Goal: Task Accomplishment & Management: Use online tool/utility

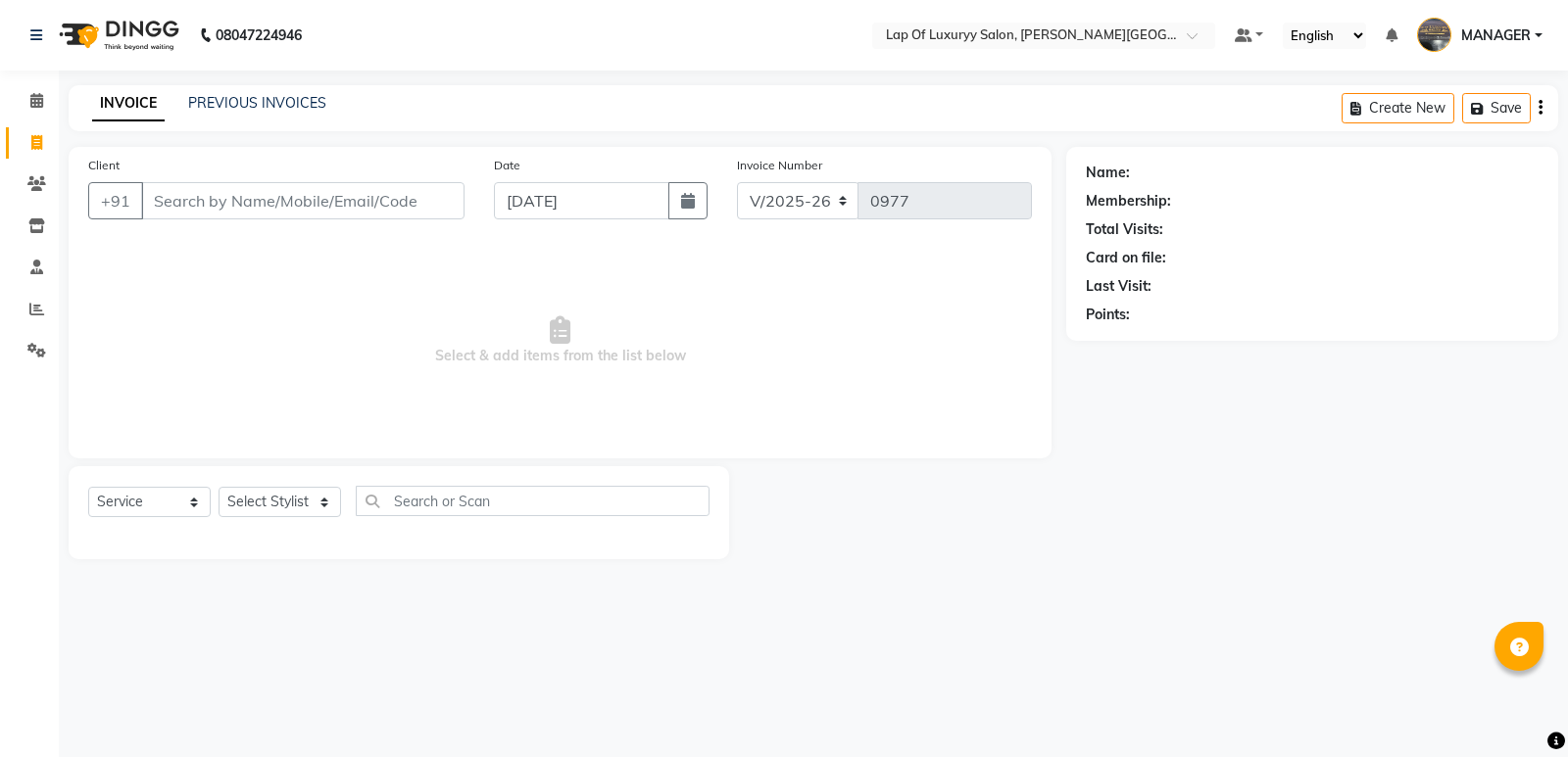
select select "17"
select select "service"
click at [275, 196] on input "Client" at bounding box center [303, 201] width 324 height 38
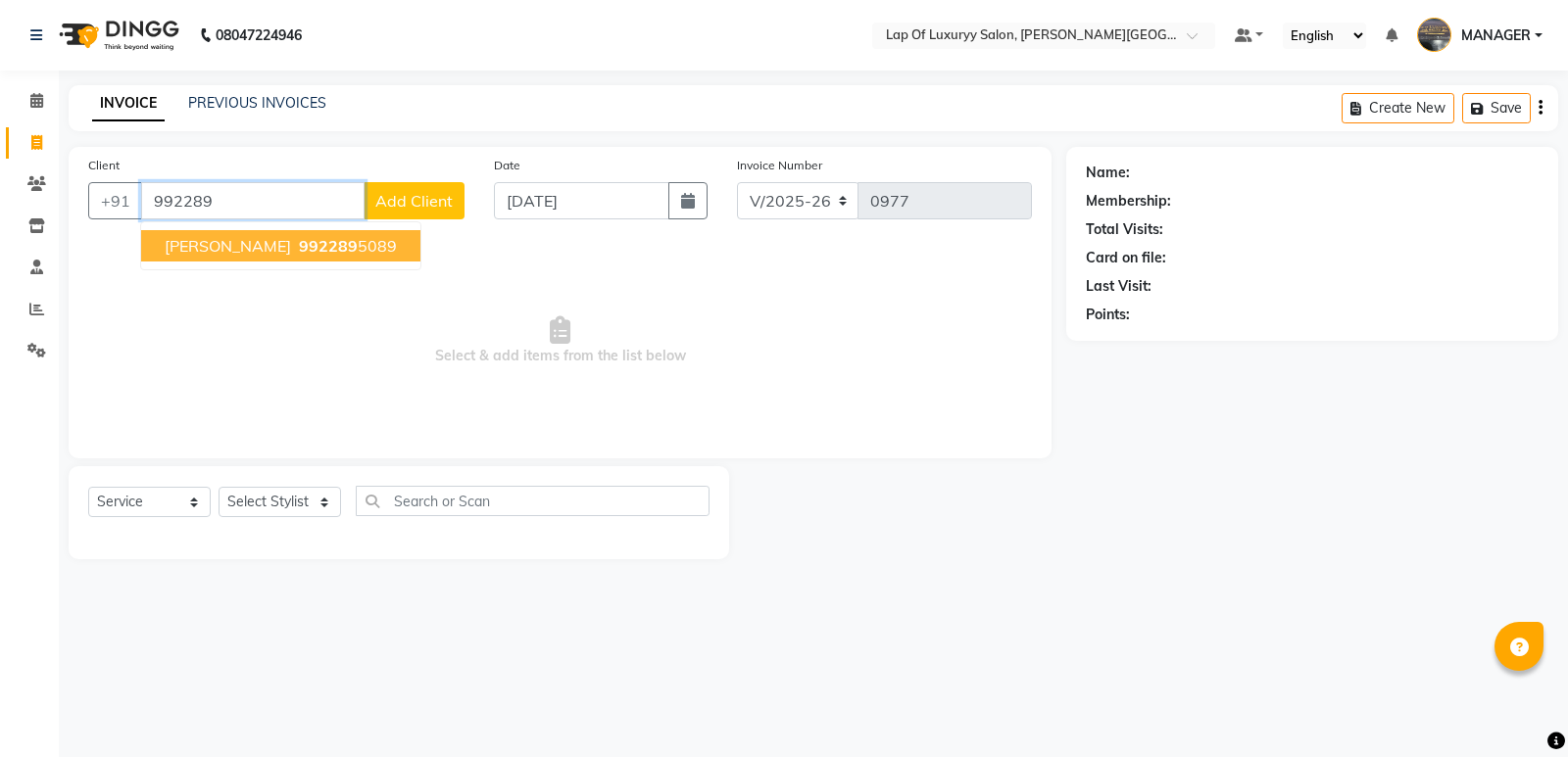
click at [330, 252] on ngb-highlight "992289 5089" at bounding box center [345, 246] width 102 height 20
type input "9922895089"
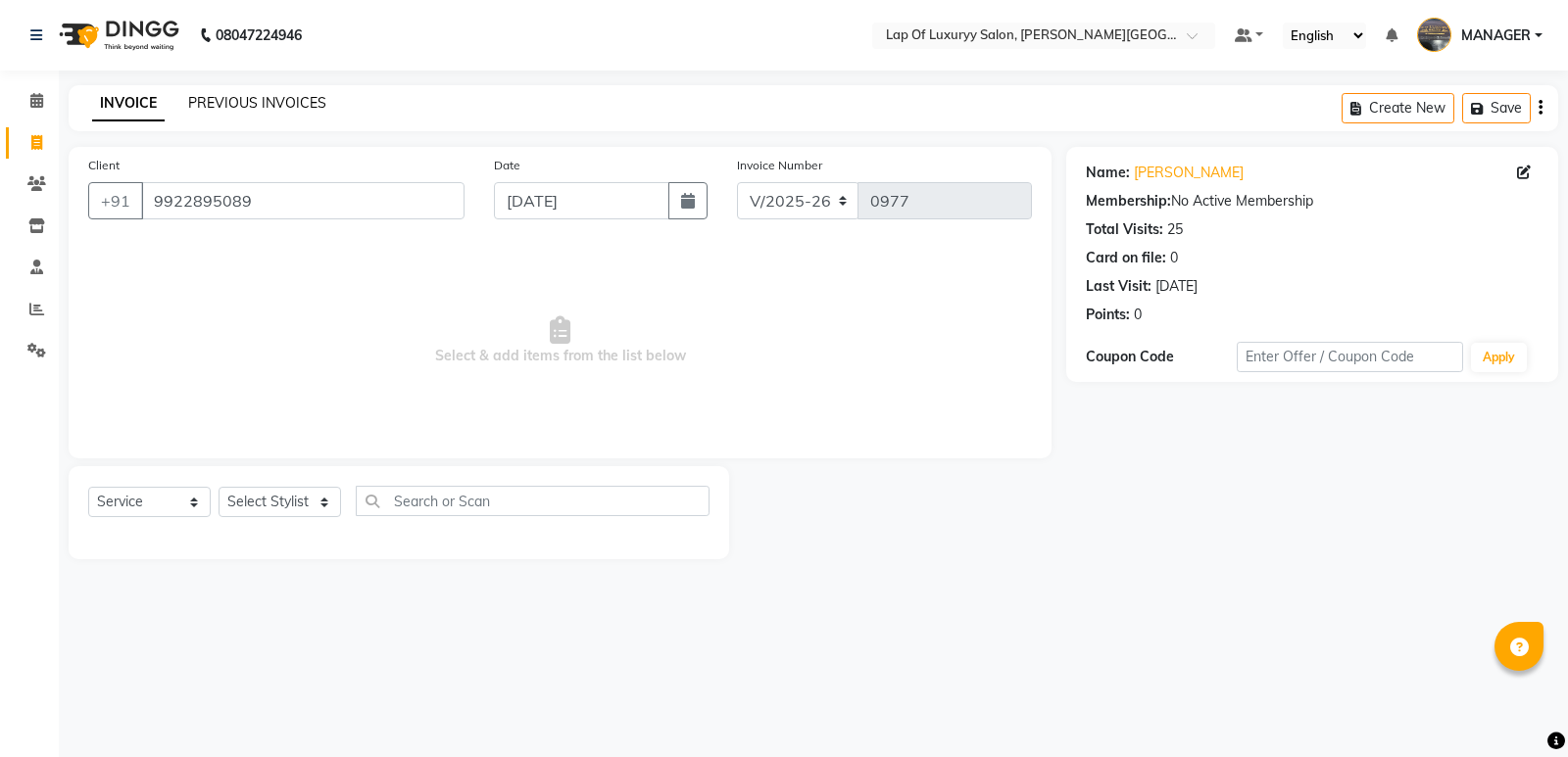
drag, startPoint x: 242, startPoint y: 106, endPoint x: 957, endPoint y: 138, distance: 715.7
click at [242, 105] on link "PREVIOUS INVOICES" at bounding box center [257, 103] width 139 height 18
click at [39, 96] on icon at bounding box center [37, 100] width 13 height 15
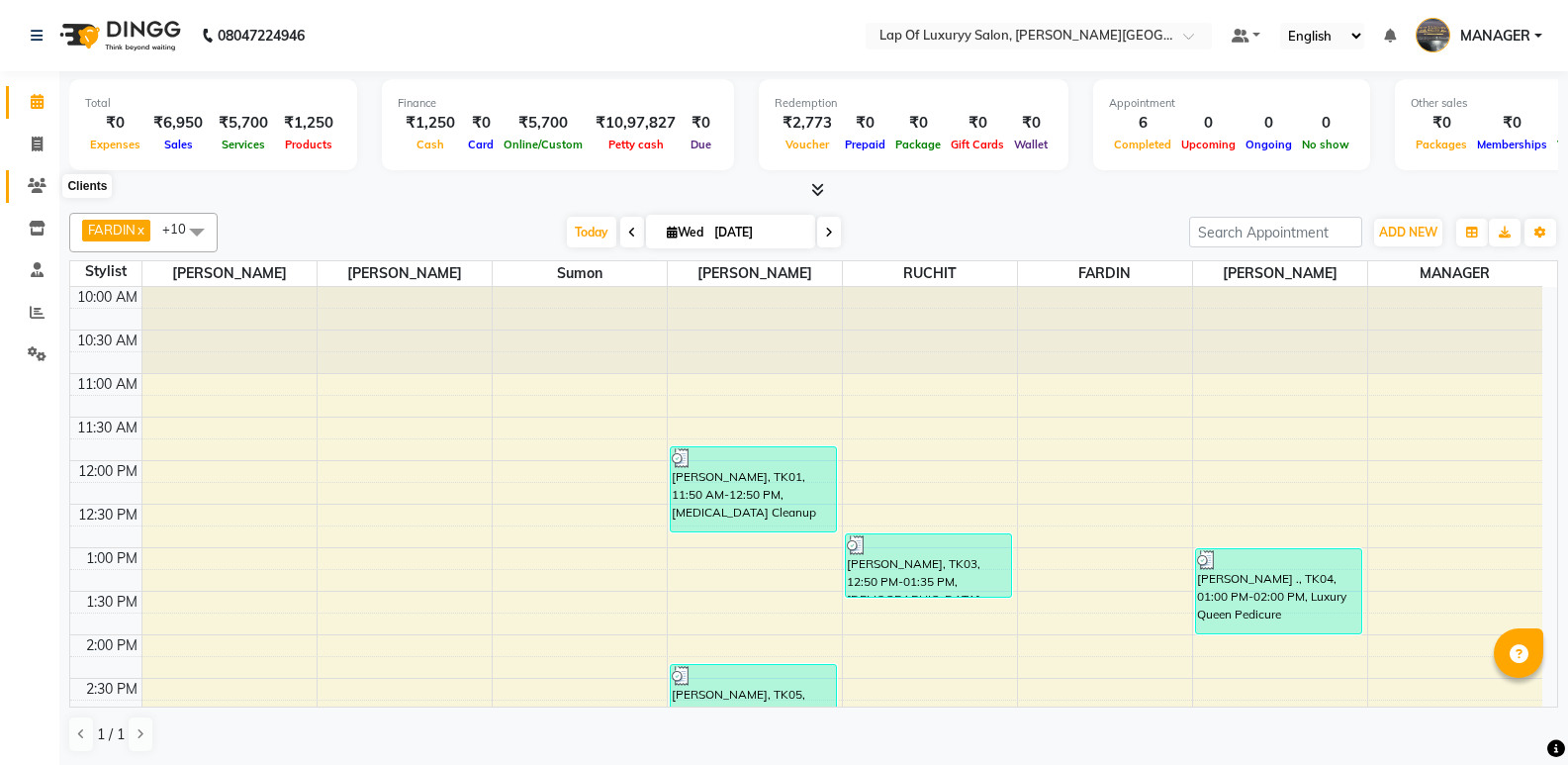
click at [33, 186] on icon at bounding box center [37, 185] width 19 height 15
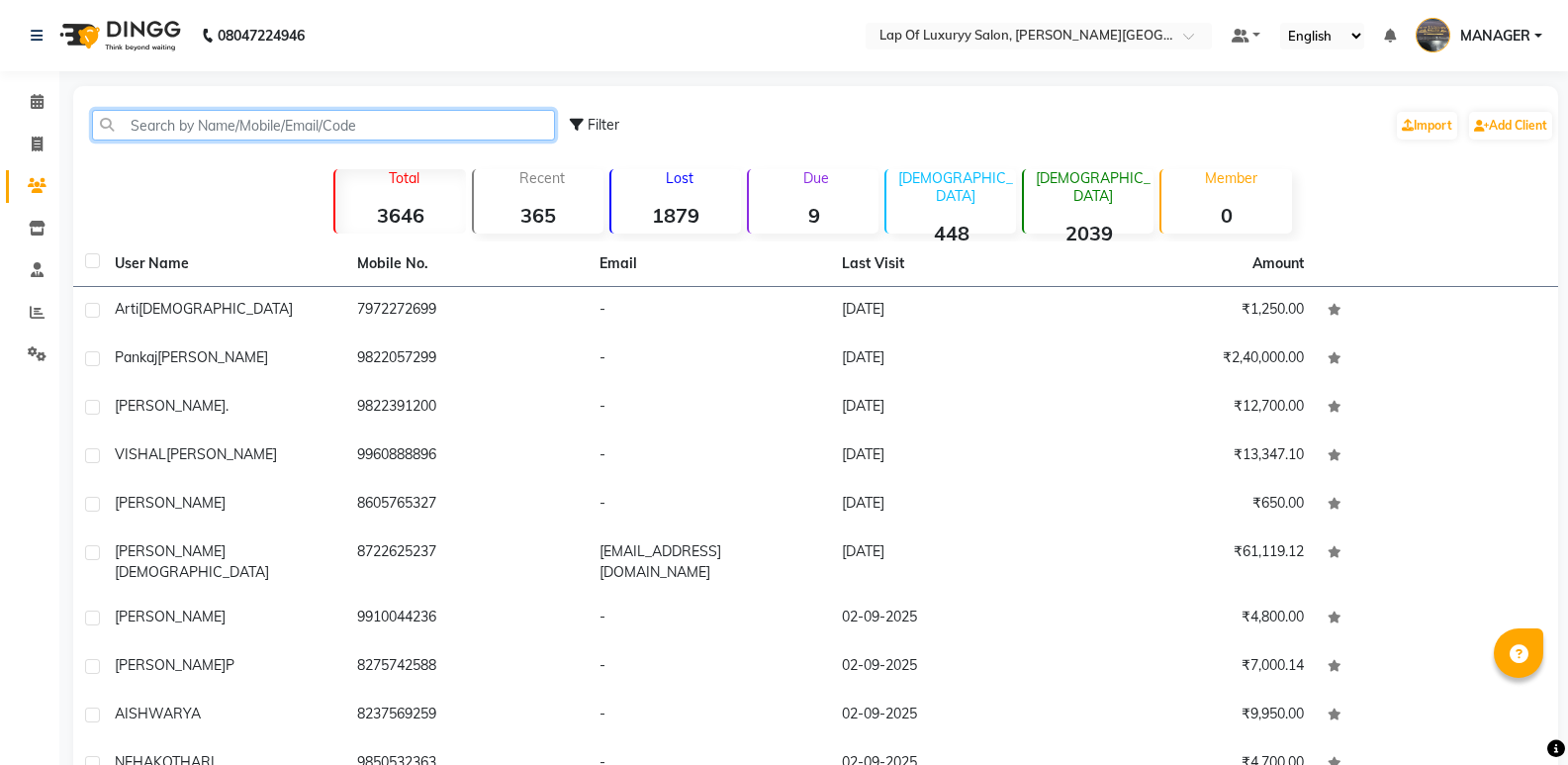
click at [324, 116] on input "text" at bounding box center [323, 125] width 463 height 31
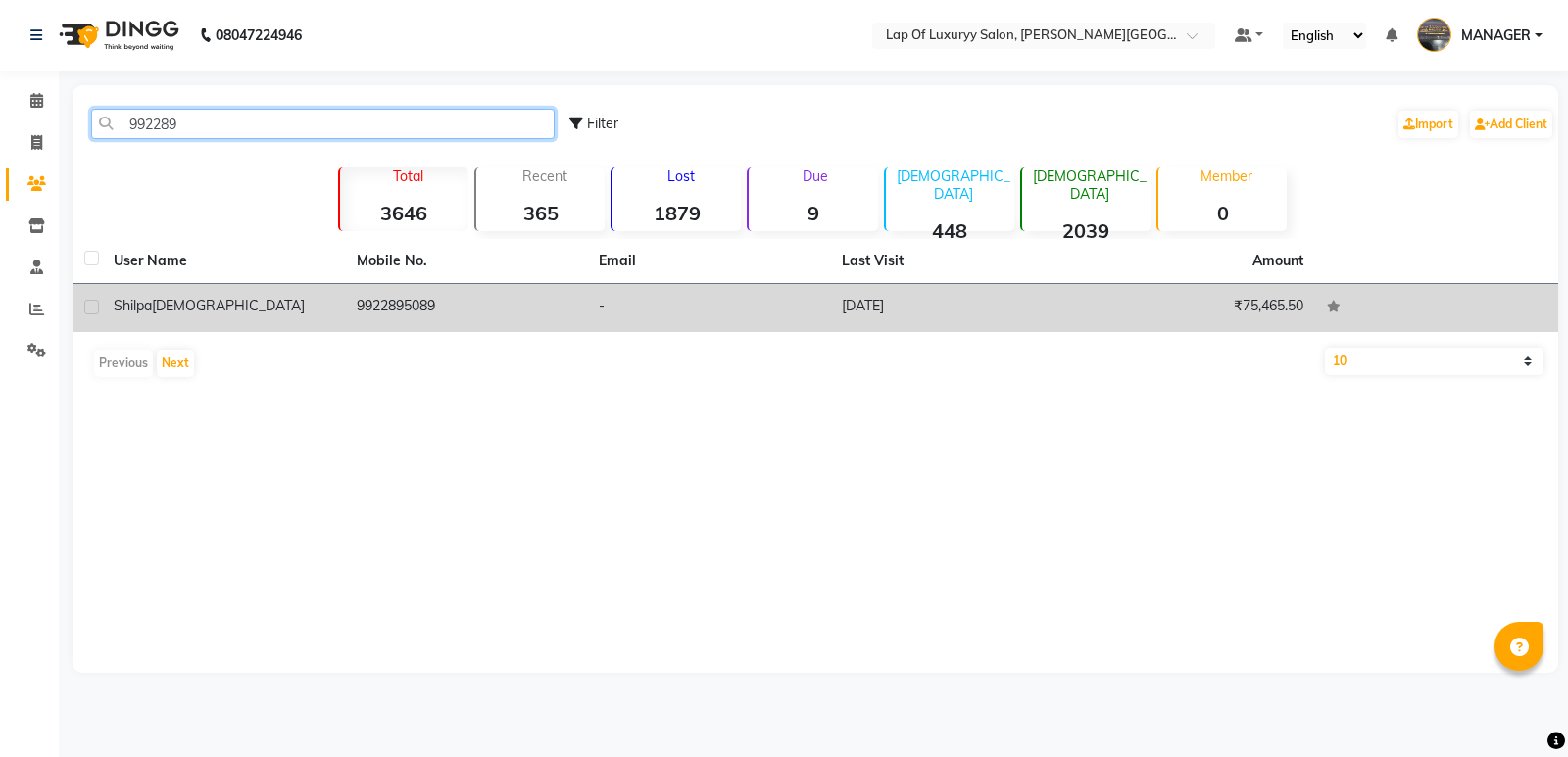
type input "992289"
click at [371, 302] on td "9922895089" at bounding box center [467, 308] width 244 height 48
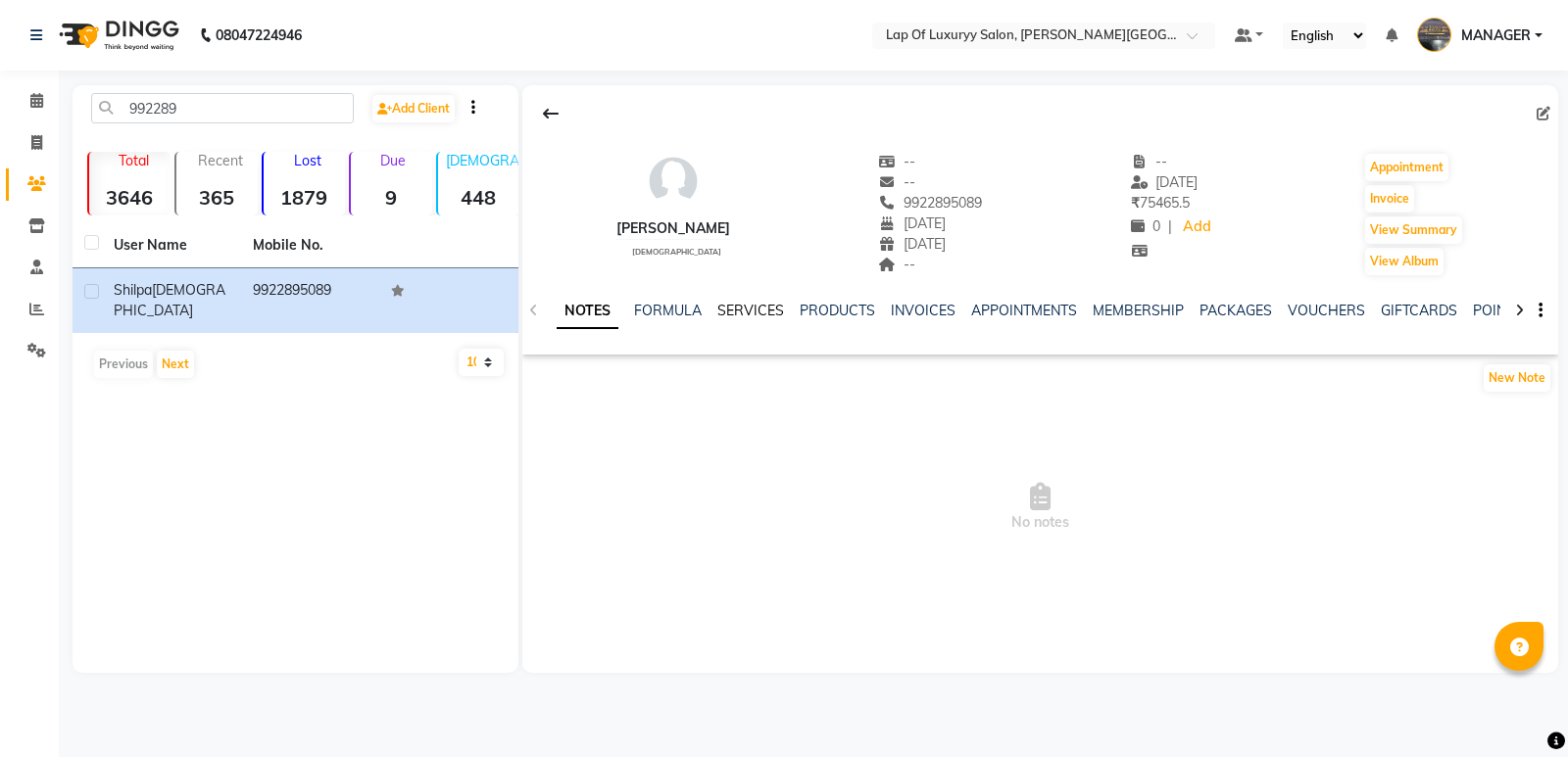
click at [742, 302] on link "SERVICES" at bounding box center [750, 311] width 66 height 18
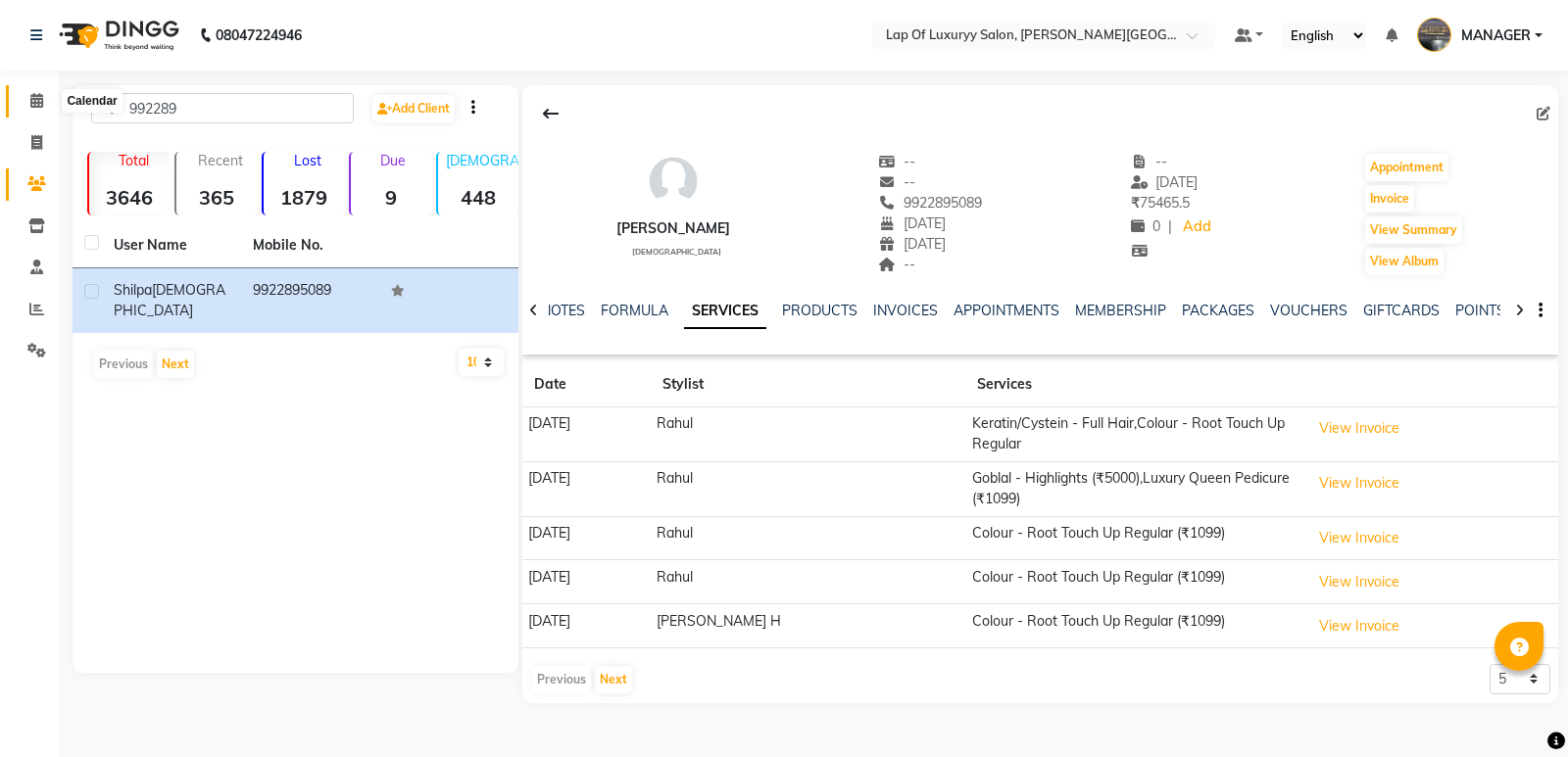
click at [36, 104] on icon at bounding box center [37, 100] width 13 height 15
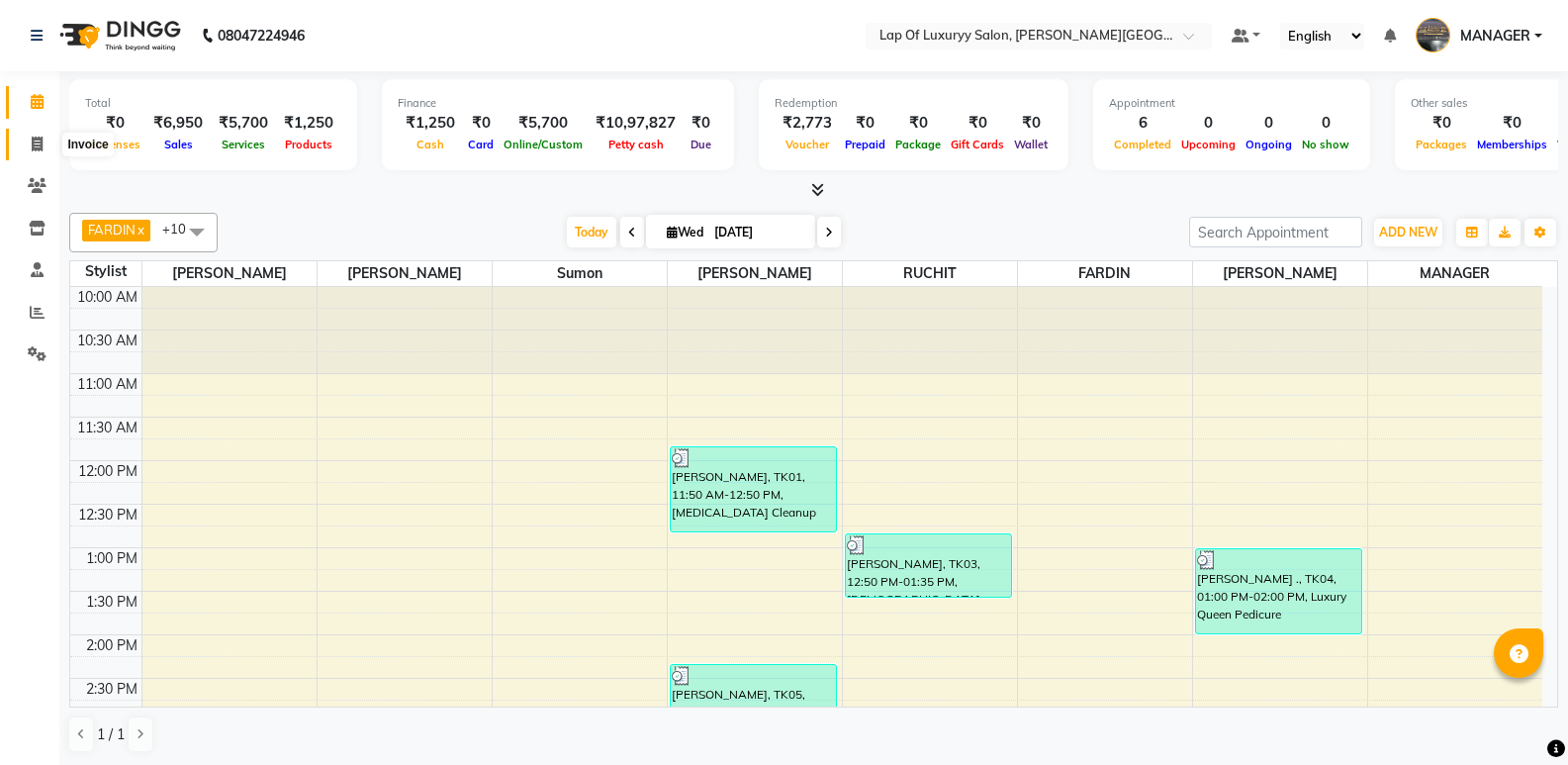
click at [41, 139] on icon at bounding box center [37, 144] width 11 height 15
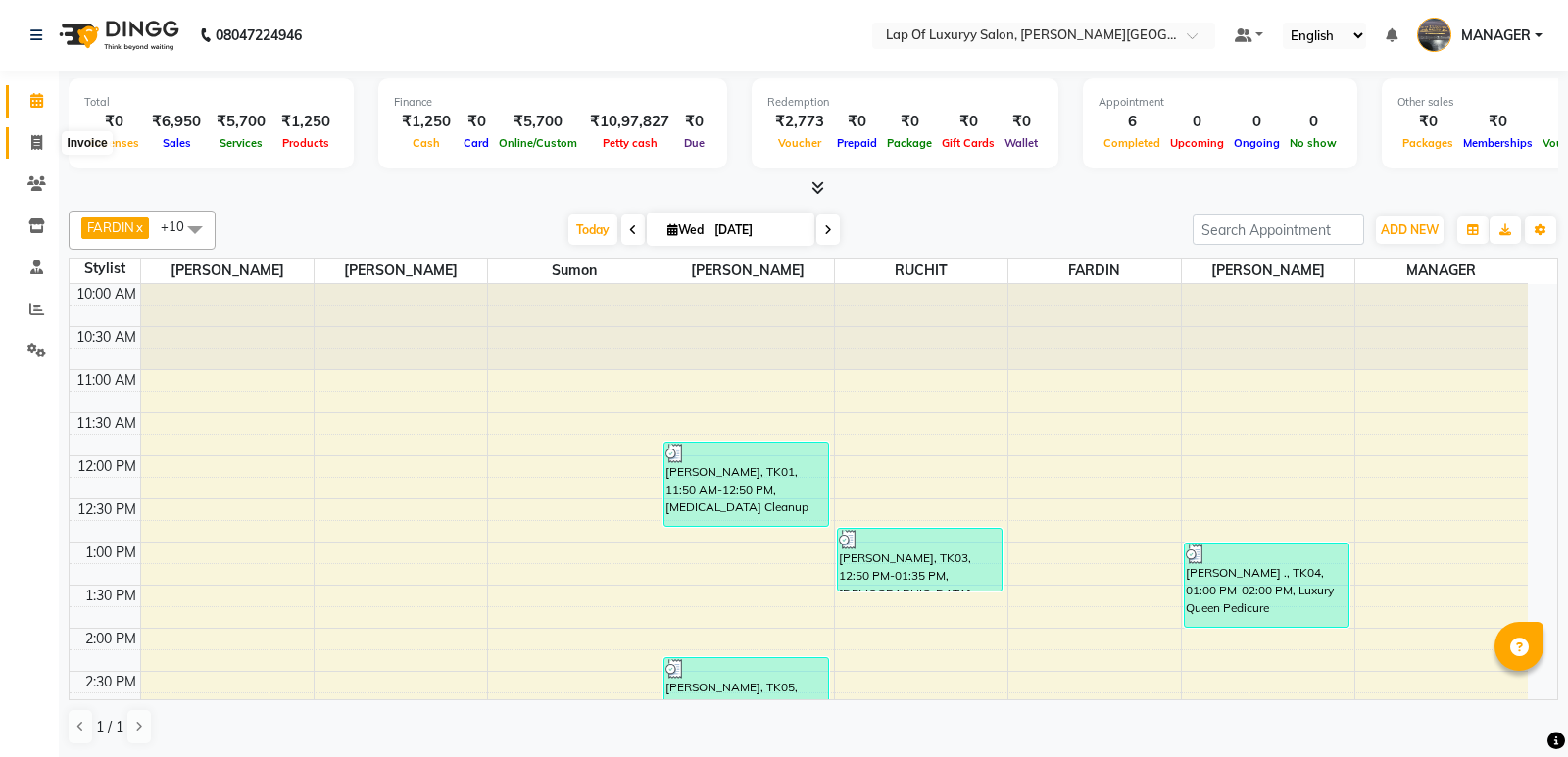
select select "17"
select select "service"
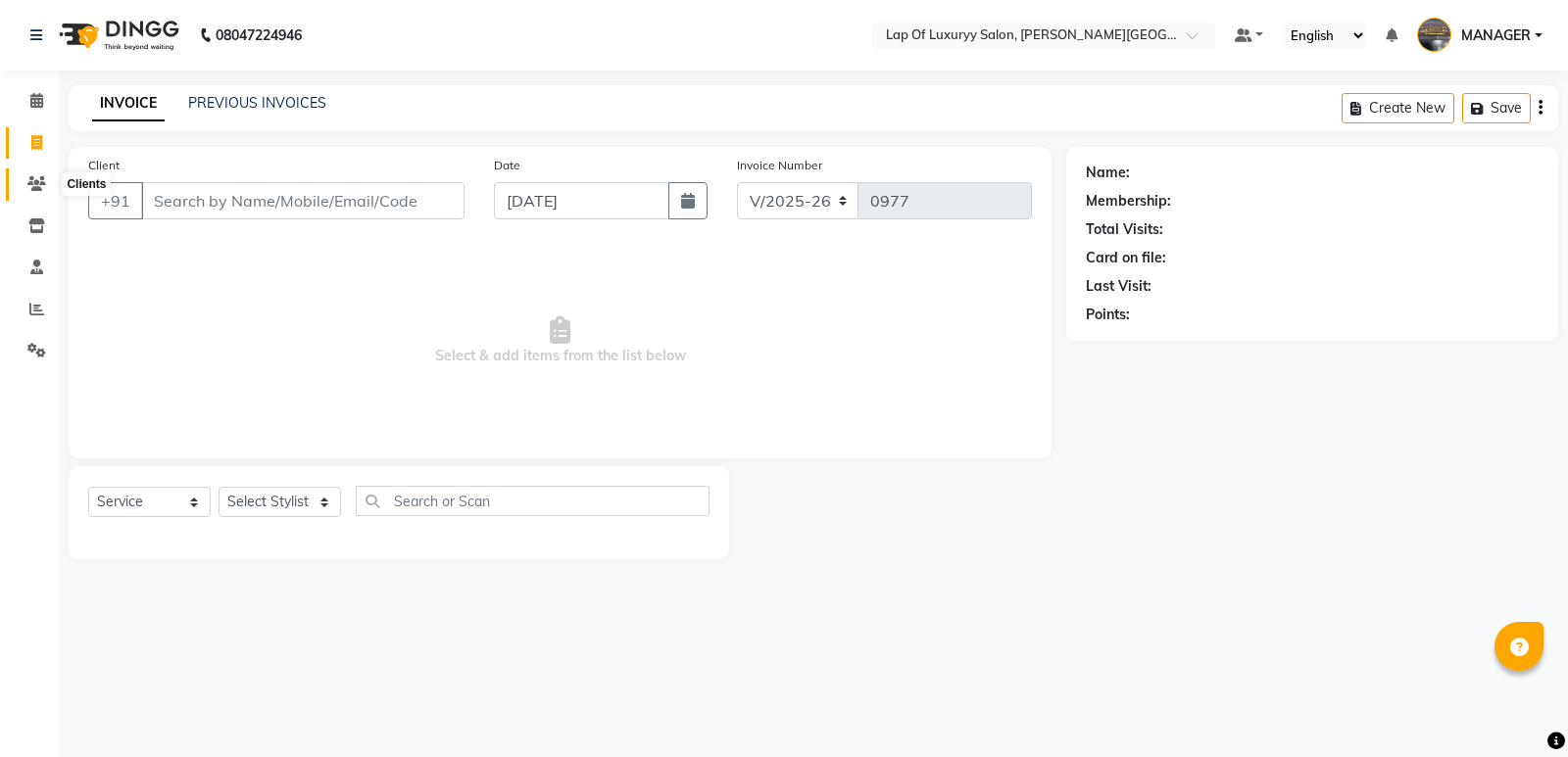
click at [43, 183] on icon at bounding box center [37, 183] width 19 height 15
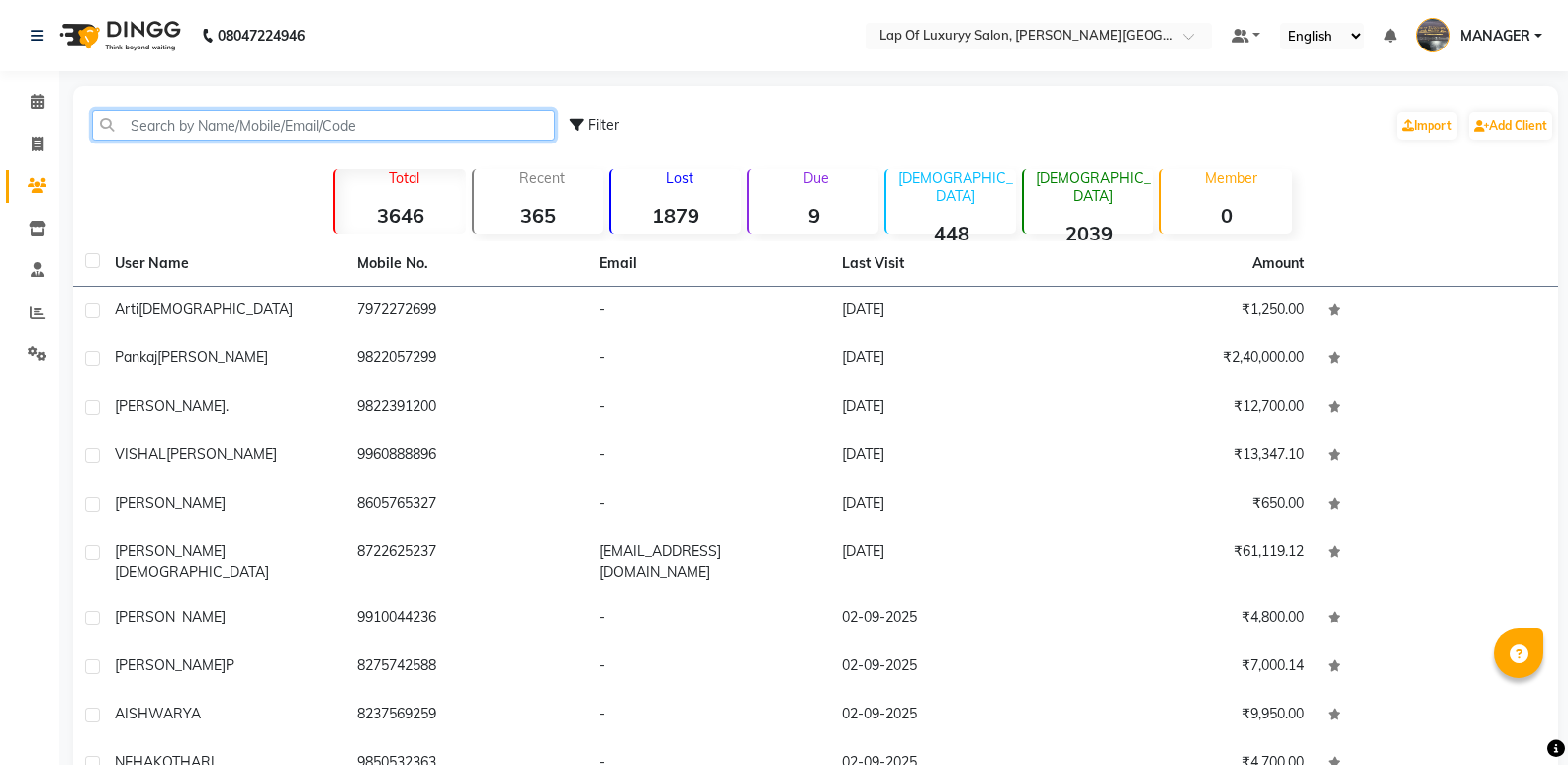
click at [370, 122] on input "text" at bounding box center [323, 125] width 463 height 31
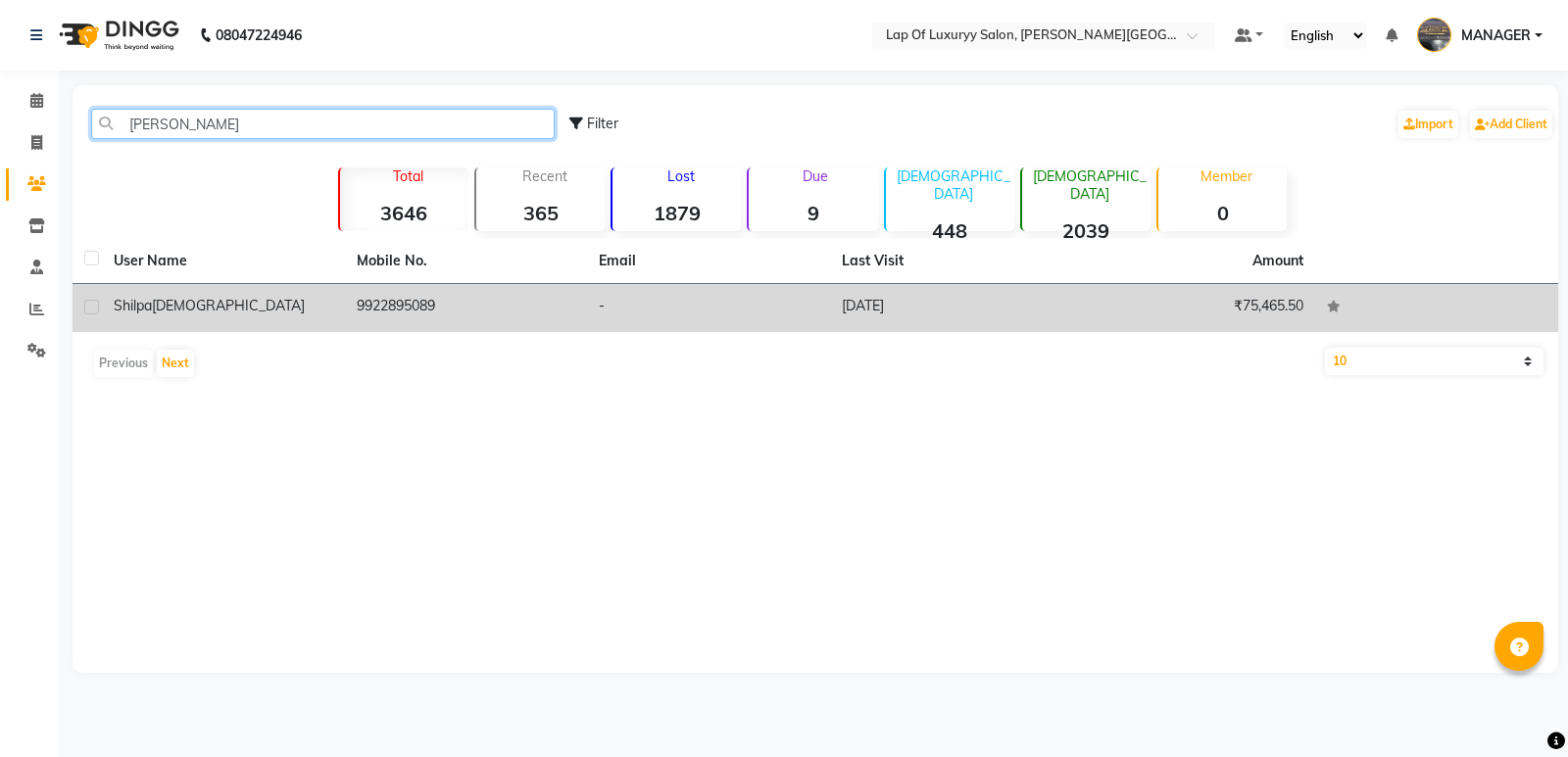
type input "[PERSON_NAME]"
click at [542, 309] on td "9922895089" at bounding box center [467, 308] width 244 height 48
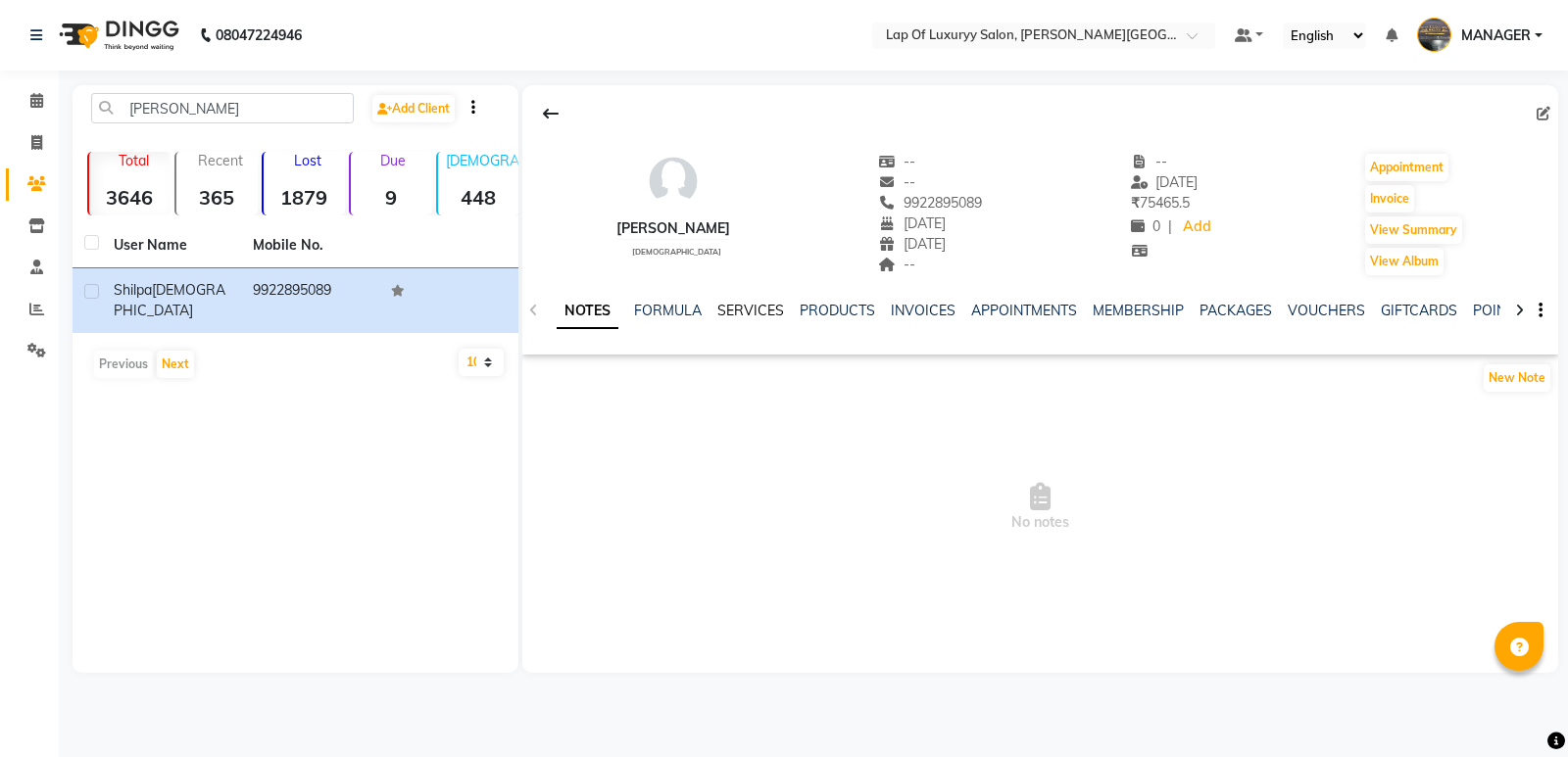
click at [766, 311] on link "SERVICES" at bounding box center [750, 311] width 66 height 18
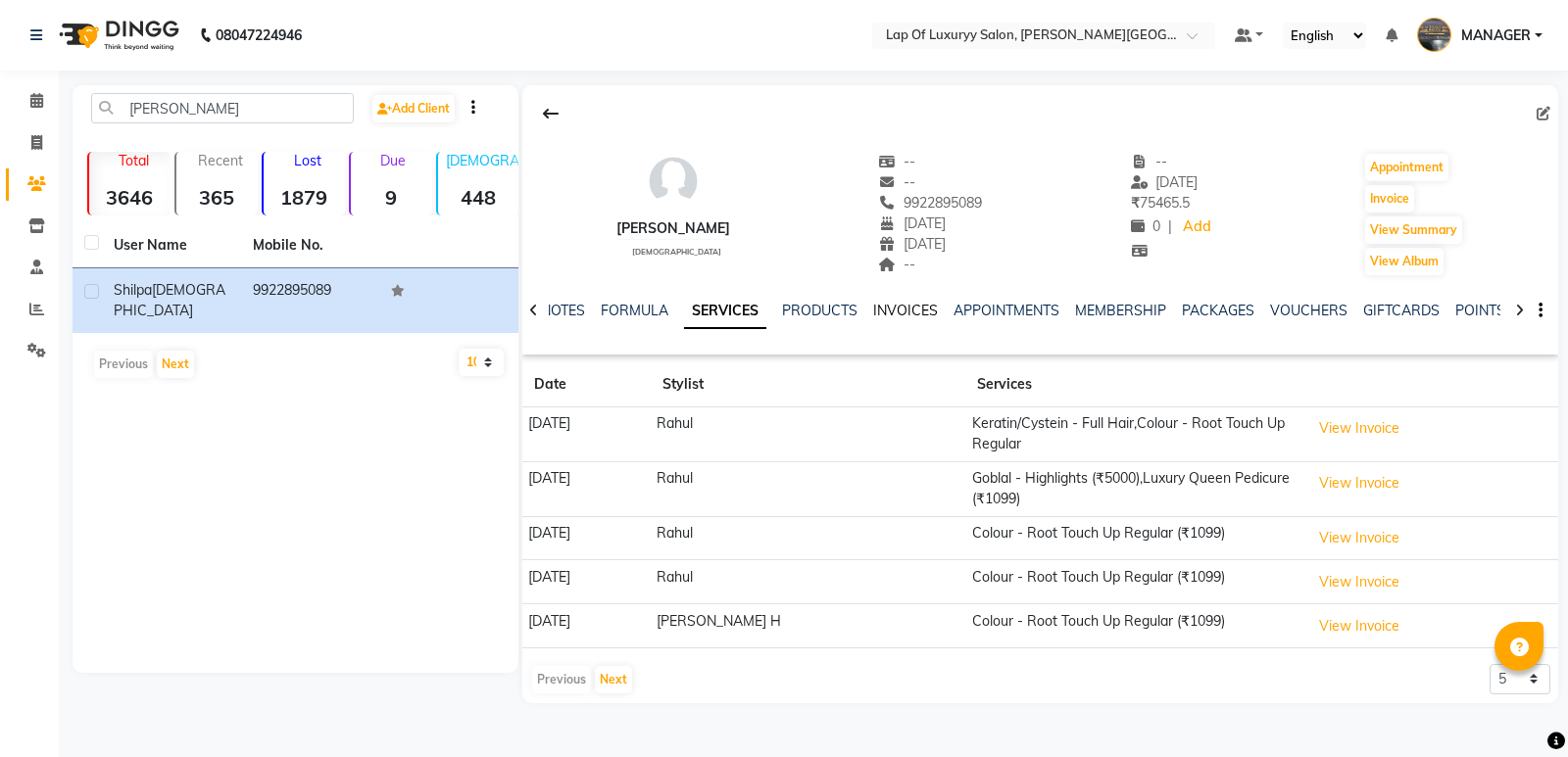
click at [919, 310] on link "INVOICES" at bounding box center [905, 311] width 64 height 18
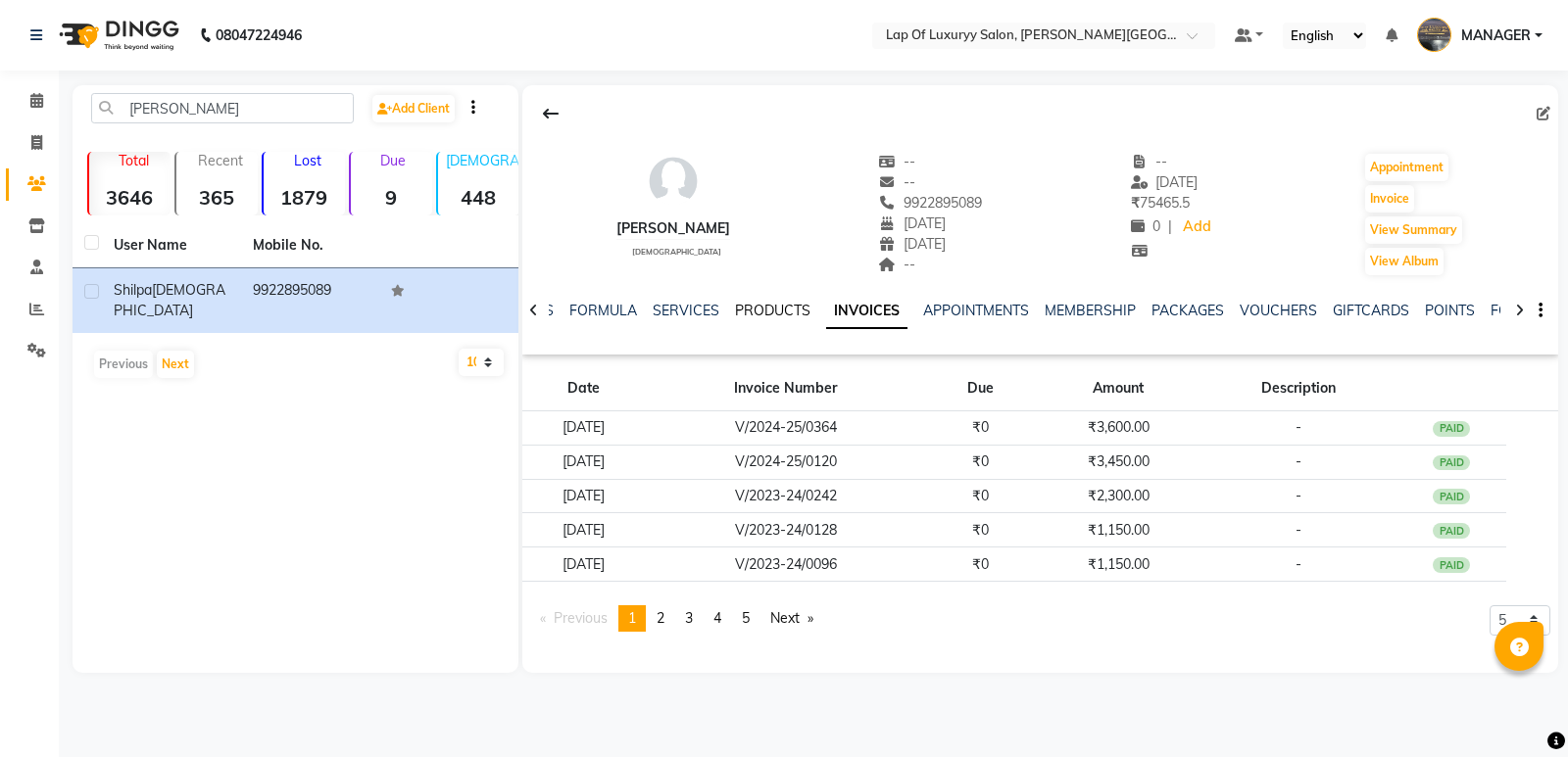
click at [752, 316] on link "PRODUCTS" at bounding box center [773, 311] width 75 height 18
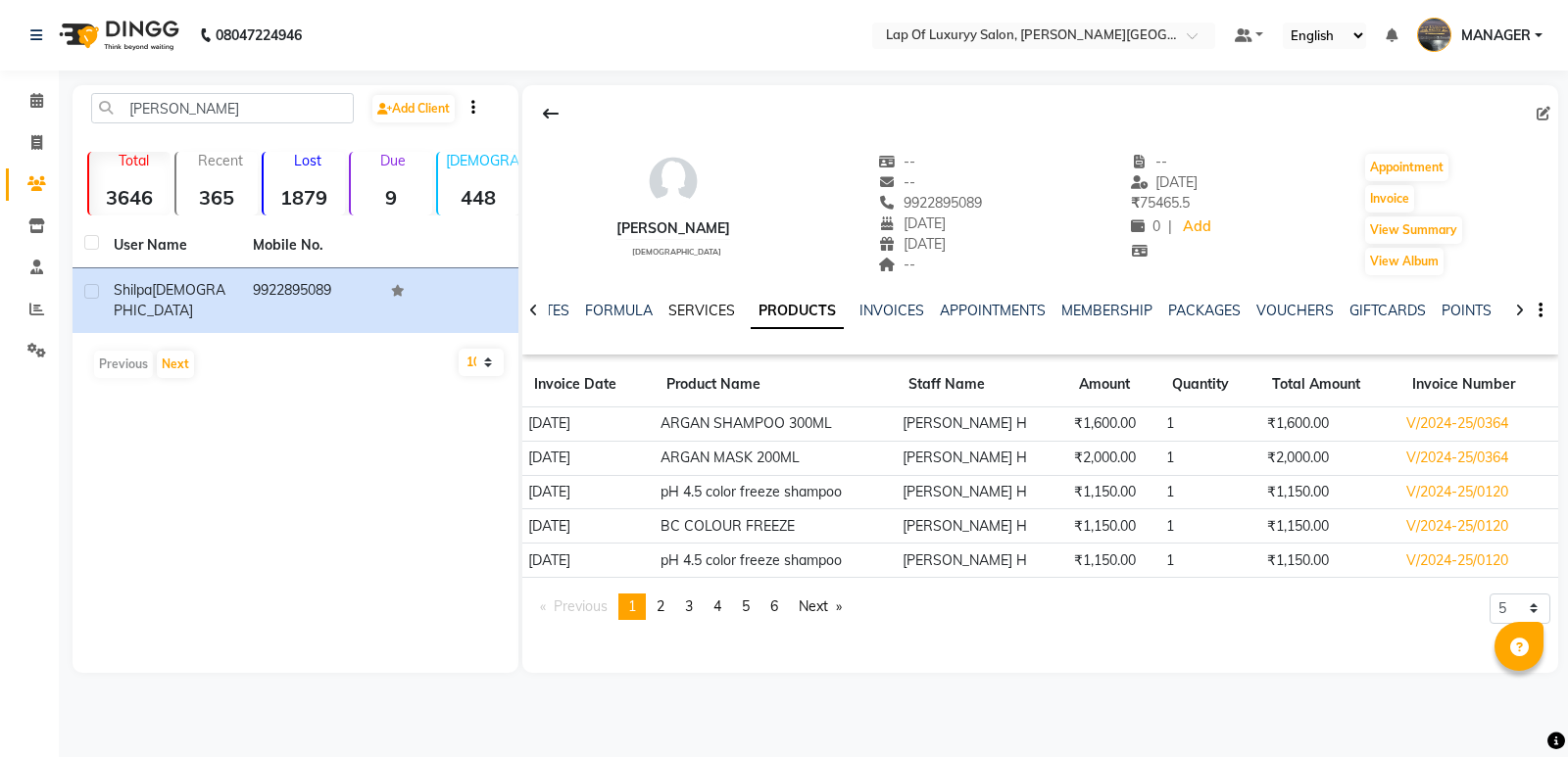
click at [727, 312] on link "SERVICES" at bounding box center [701, 311] width 66 height 18
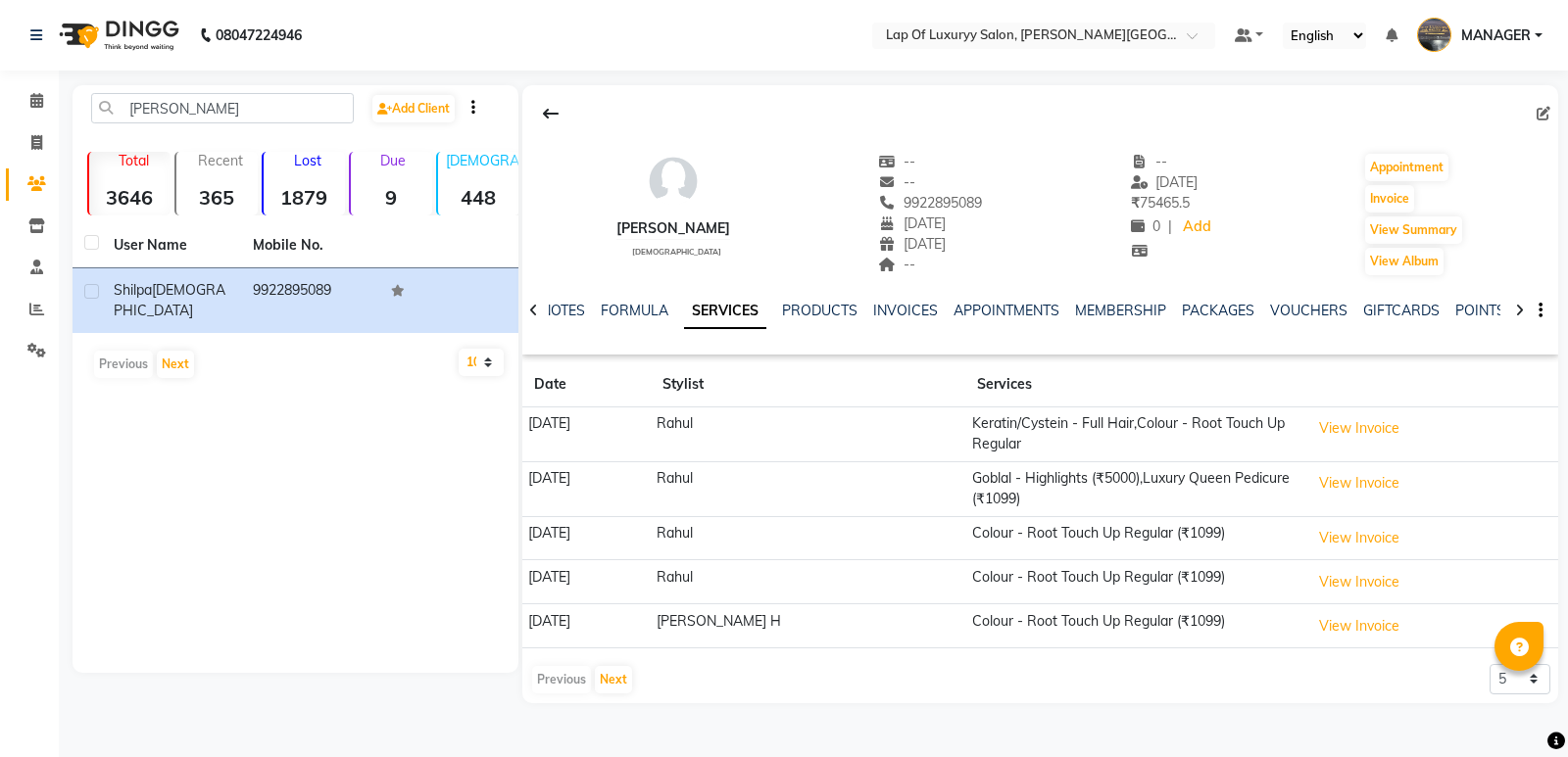
click at [562, 686] on div "Previous Next" at bounding box center [582, 680] width 104 height 32
click at [528, 305] on div at bounding box center [534, 309] width 23 height 39
click at [827, 304] on link "PRODUCTS" at bounding box center [835, 311] width 75 height 18
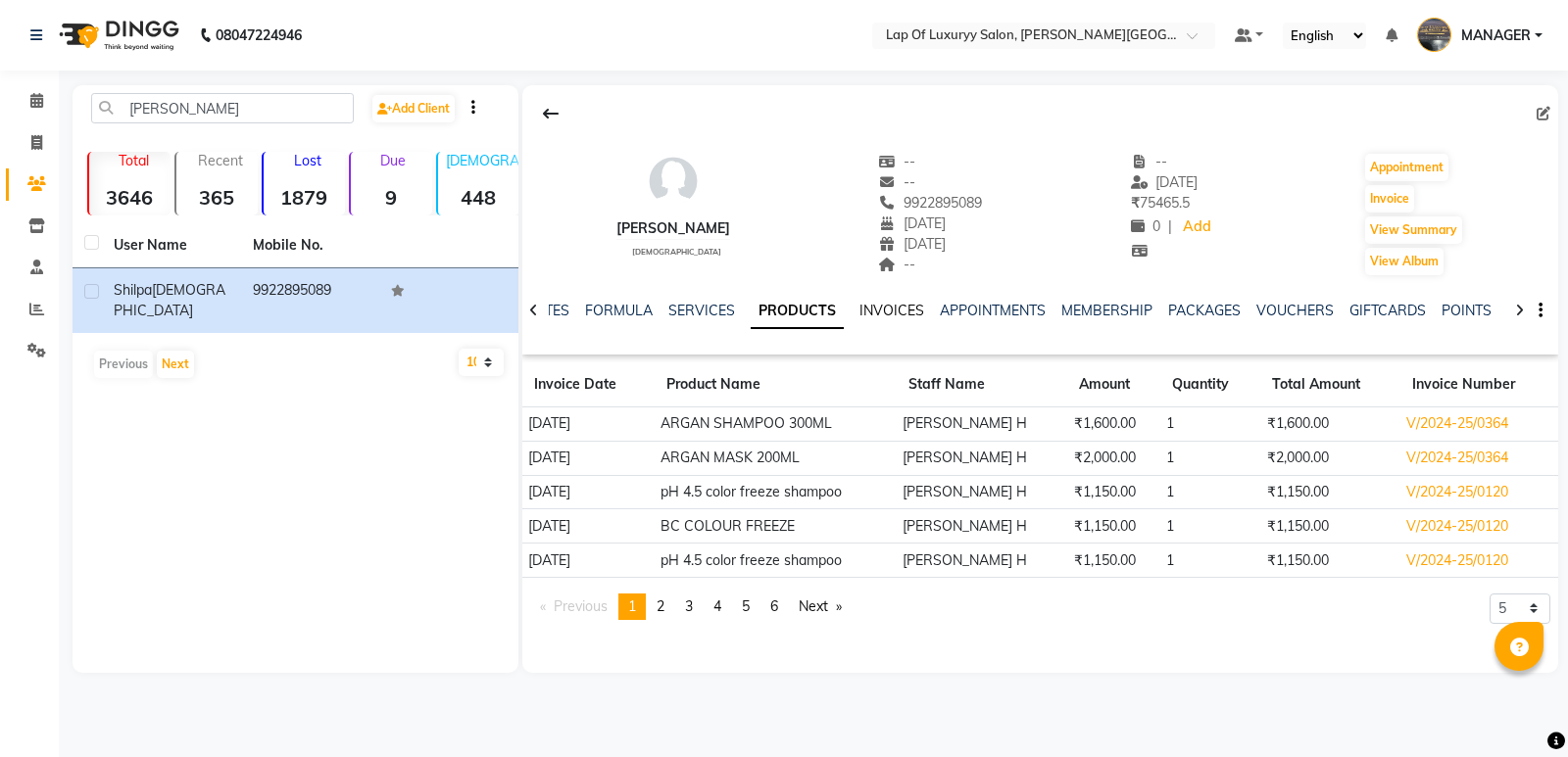
click at [872, 302] on link "INVOICES" at bounding box center [891, 311] width 64 height 18
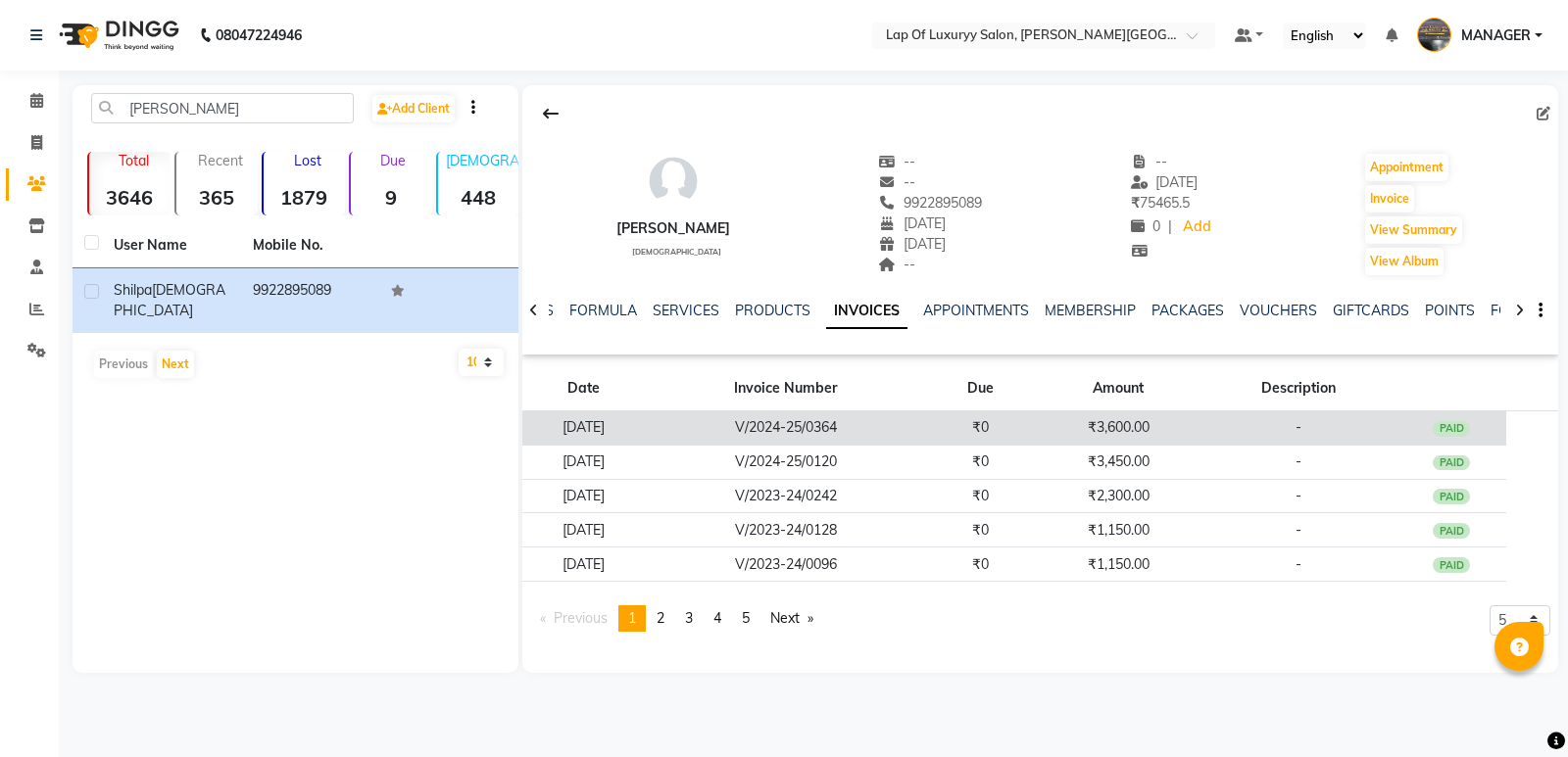
click at [912, 416] on td "V/2024-25/0364" at bounding box center [785, 428] width 279 height 35
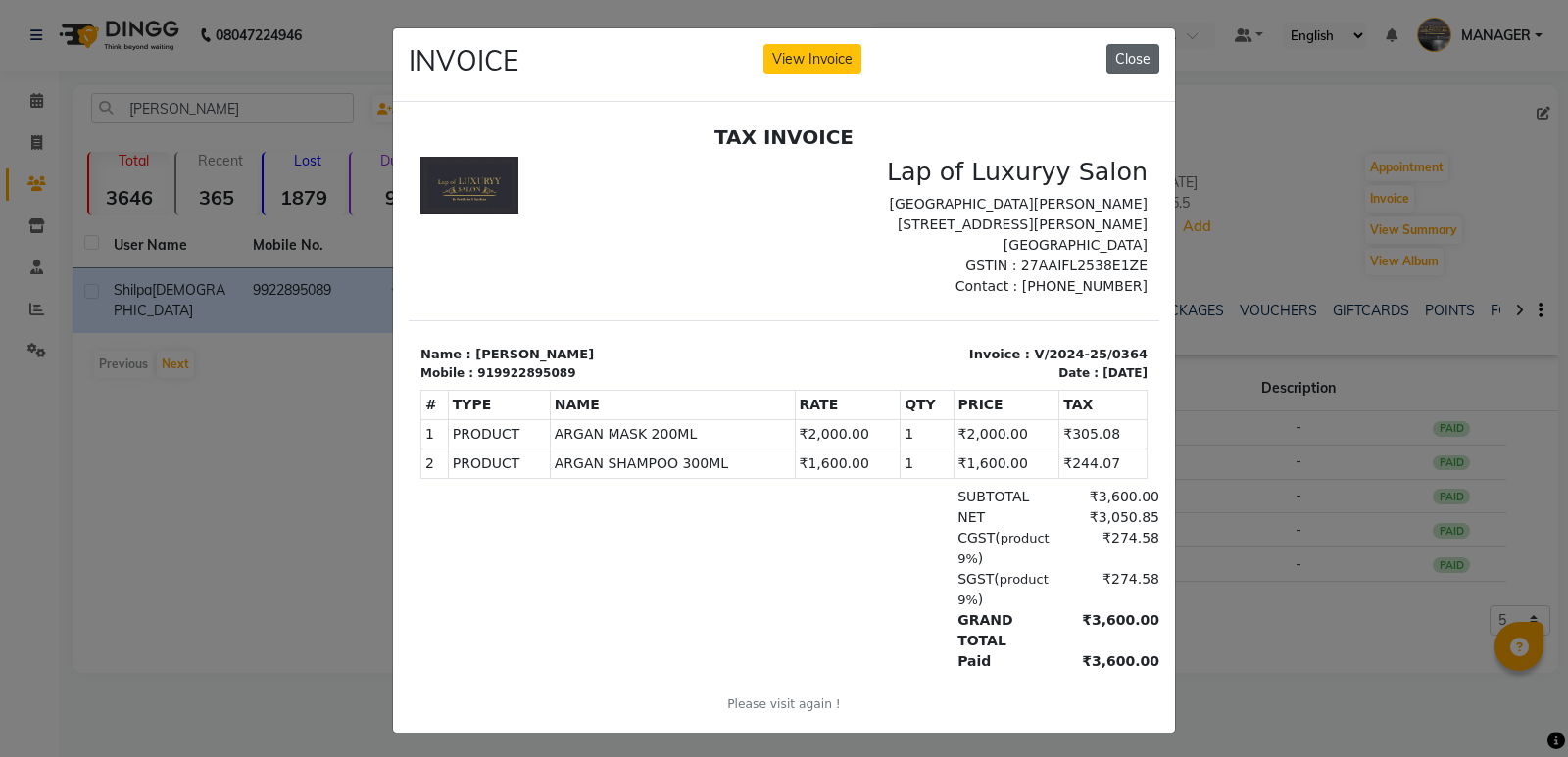
click at [1127, 62] on button "Close" at bounding box center [1132, 59] width 52 height 31
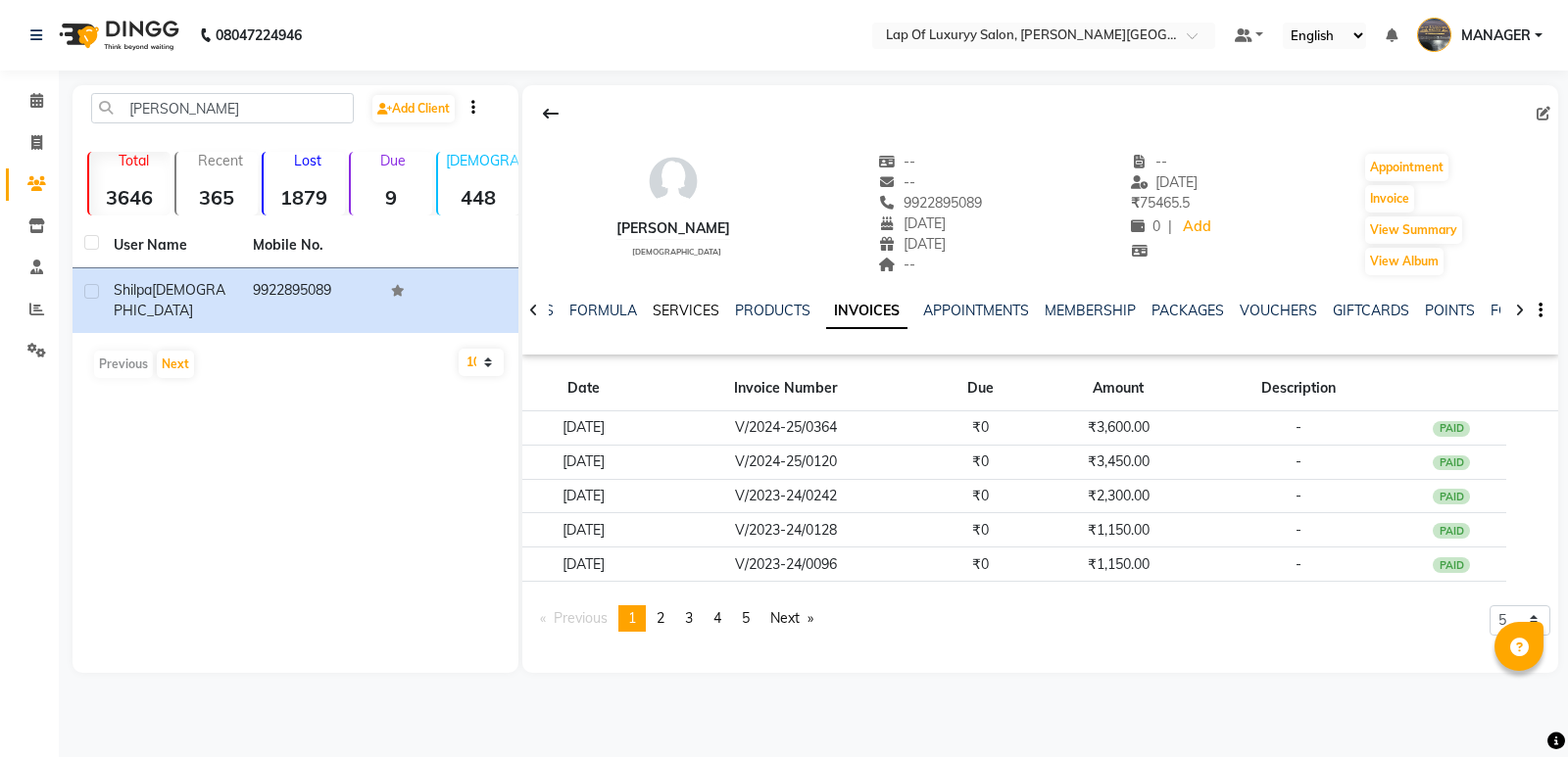
click at [694, 319] on link "SERVICES" at bounding box center [685, 311] width 66 height 18
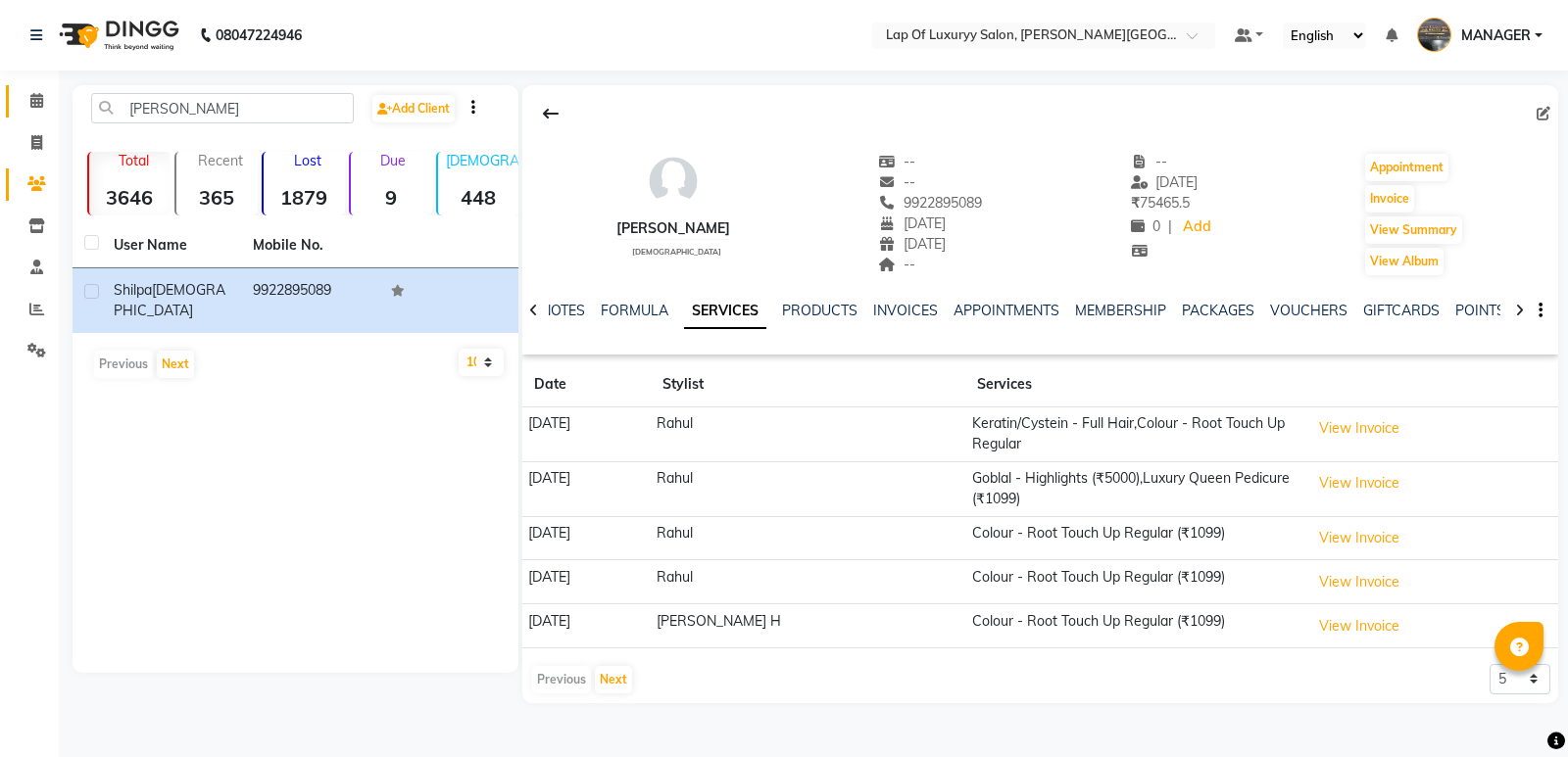
click at [31, 101] on icon at bounding box center [37, 100] width 13 height 15
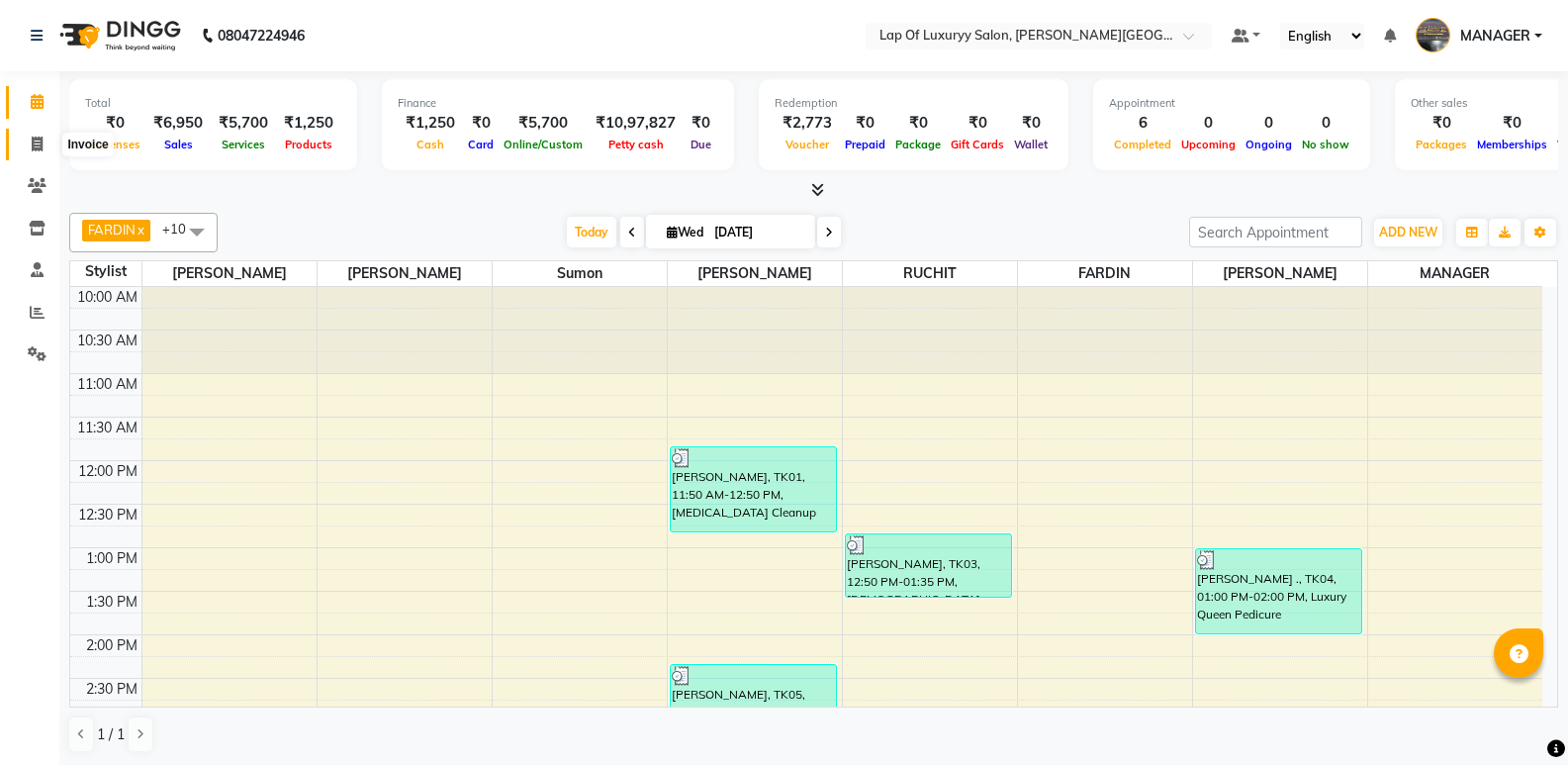
click at [29, 141] on span at bounding box center [37, 145] width 35 height 23
select select "17"
select select "service"
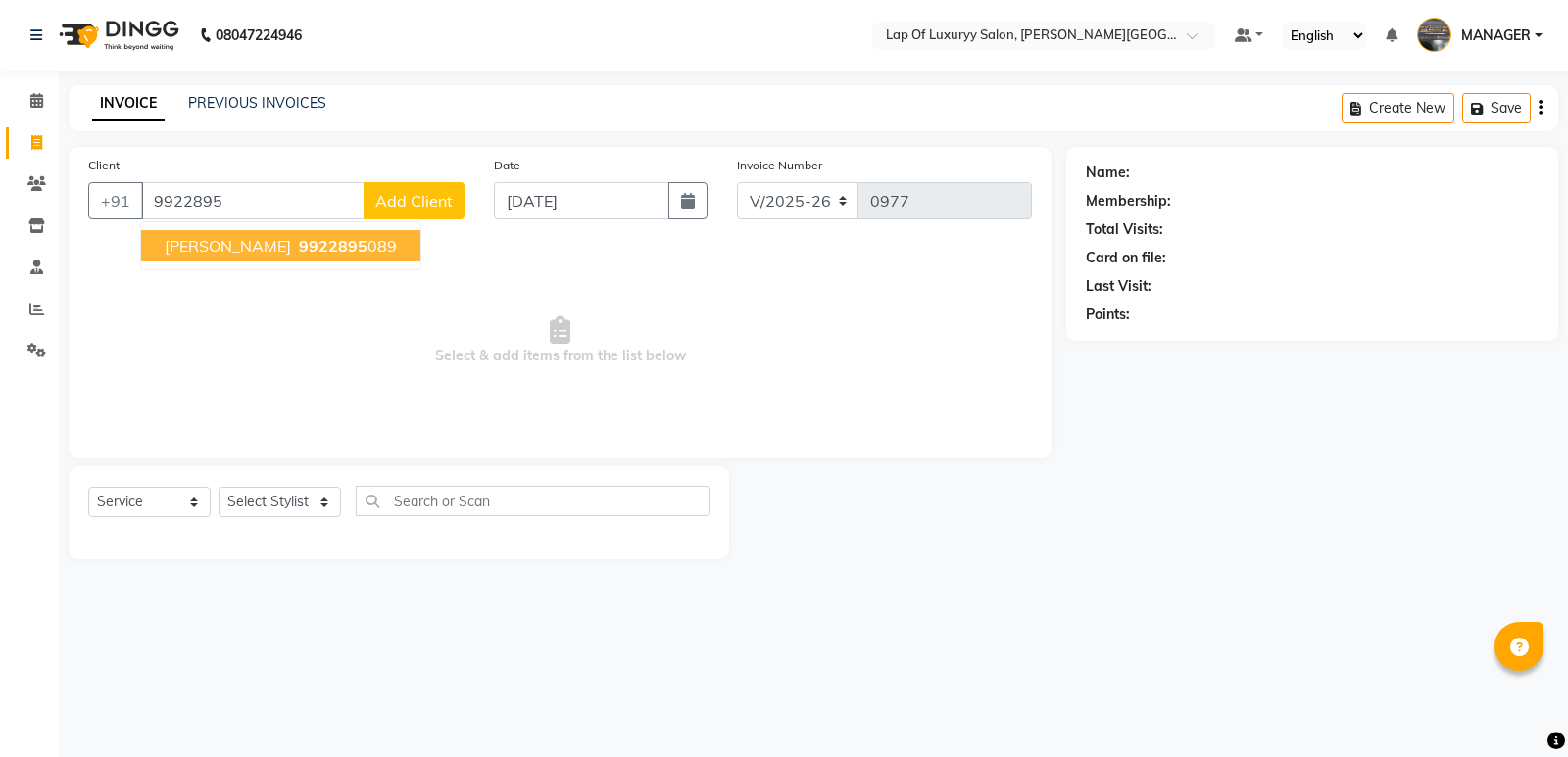
click at [299, 252] on span "9922895" at bounding box center [333, 246] width 68 height 20
type input "9922895089"
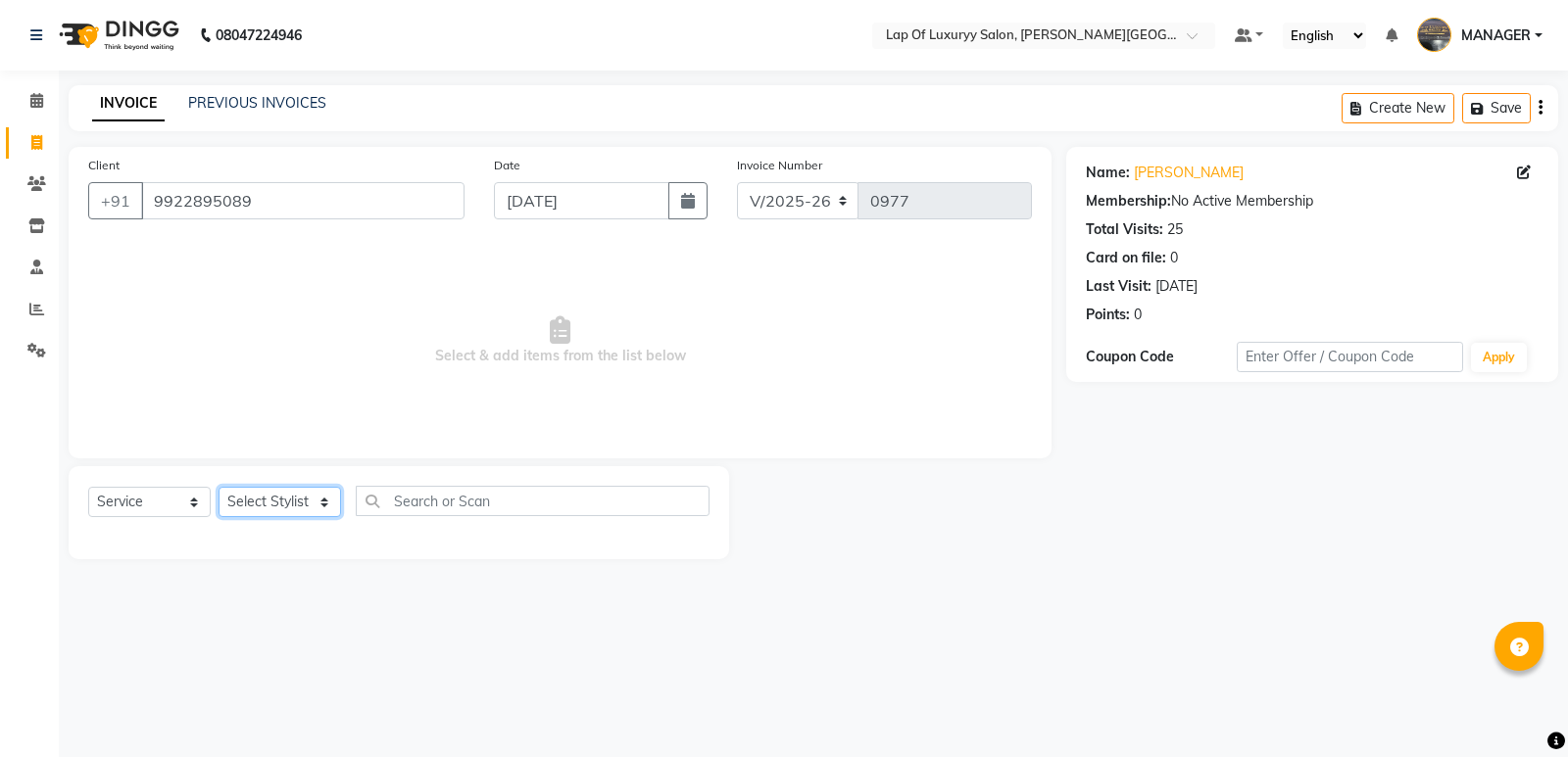
click at [297, 510] on select "Select Stylist [PERSON_NAME] [PERSON_NAME] MANAGER [PERSON_NAME] [PERSON_NAME] …" at bounding box center [280, 502] width 123 height 31
select select "50447"
click at [219, 487] on select "Select Stylist [PERSON_NAME] [PERSON_NAME] MANAGER [PERSON_NAME] [PERSON_NAME] …" at bounding box center [280, 502] width 123 height 31
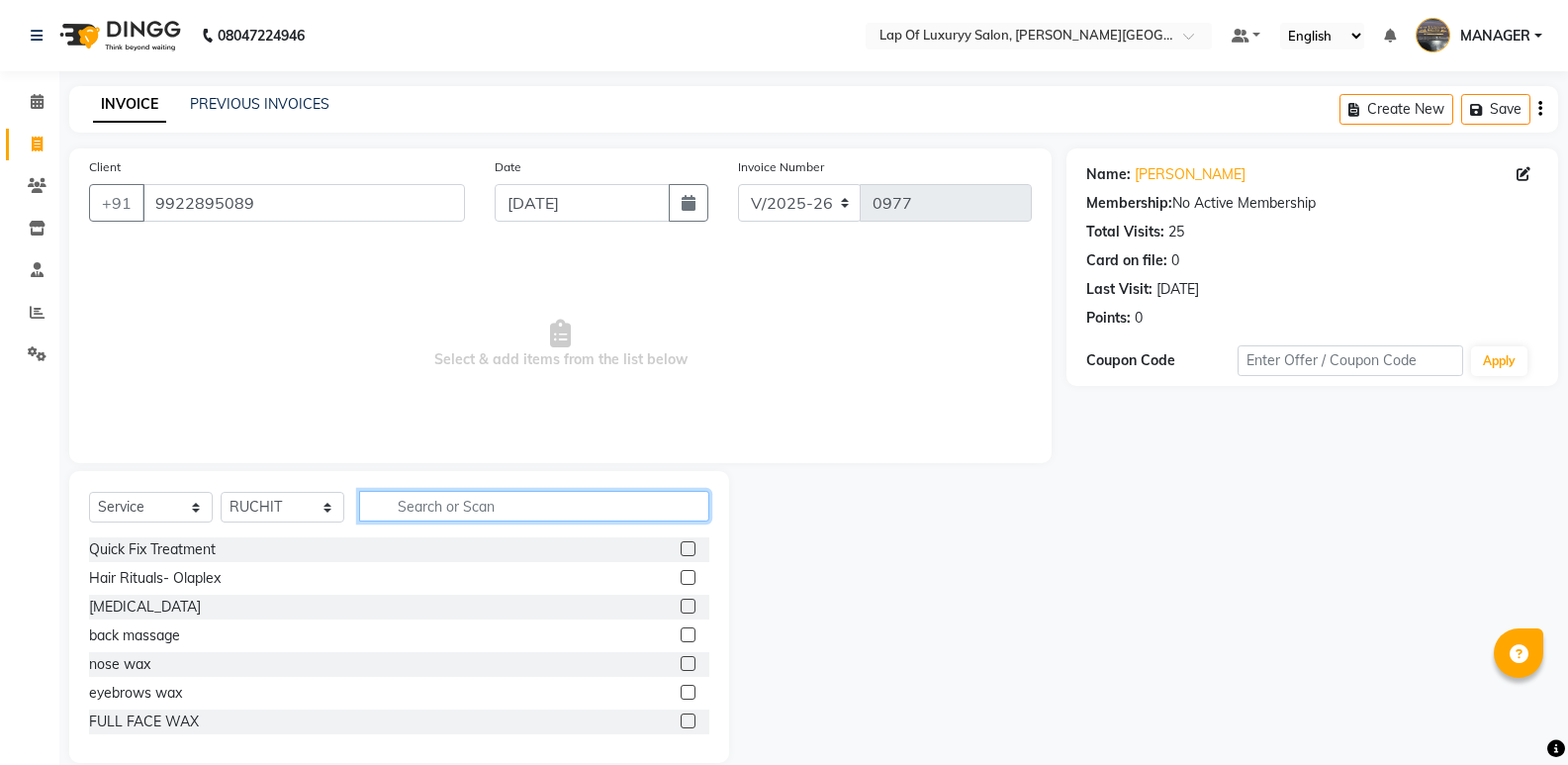
click at [419, 499] on input "text" at bounding box center [534, 506] width 350 height 31
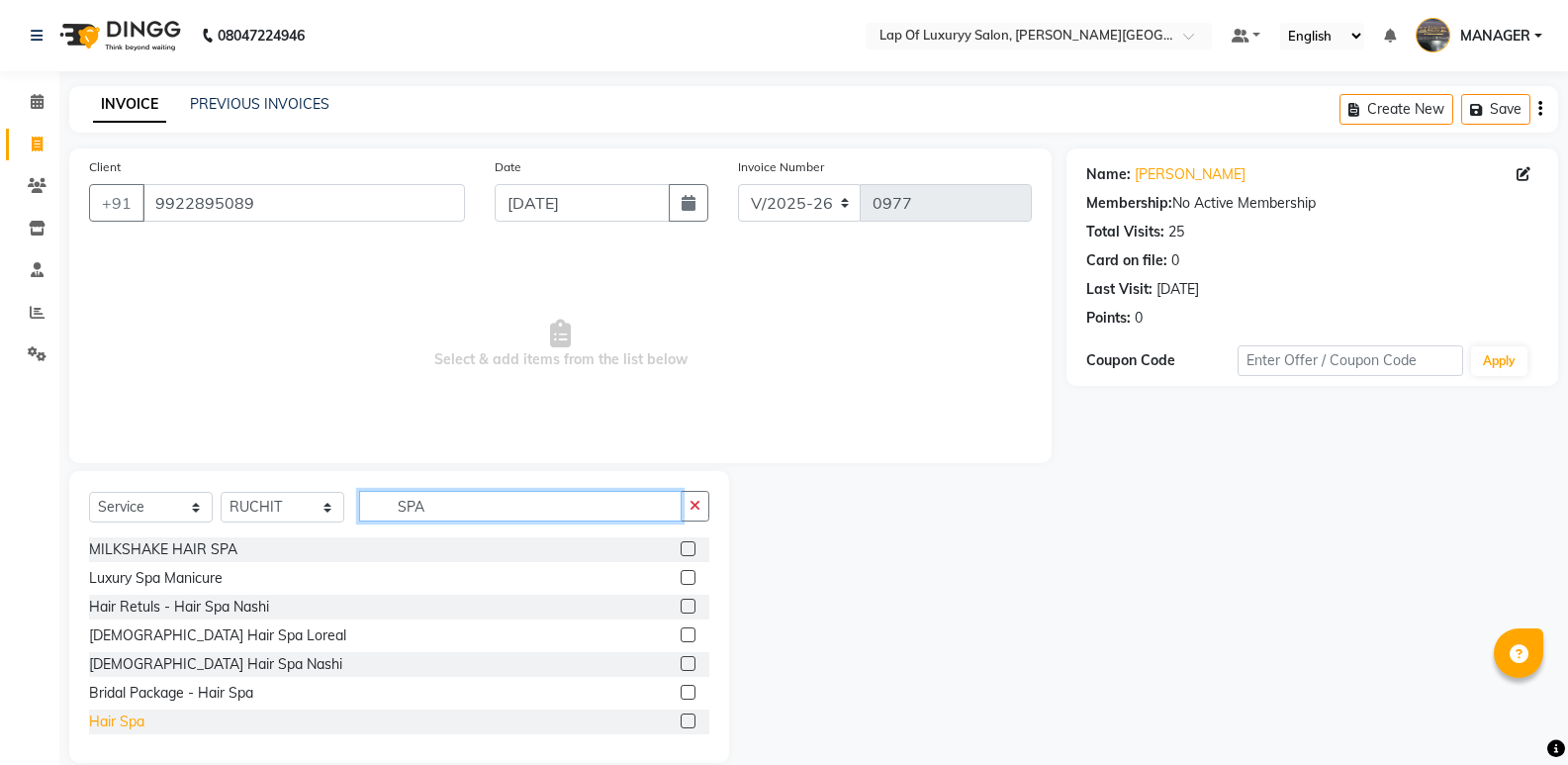
type input "SPA"
click at [116, 720] on div "Hair Spa" at bounding box center [116, 722] width 55 height 21
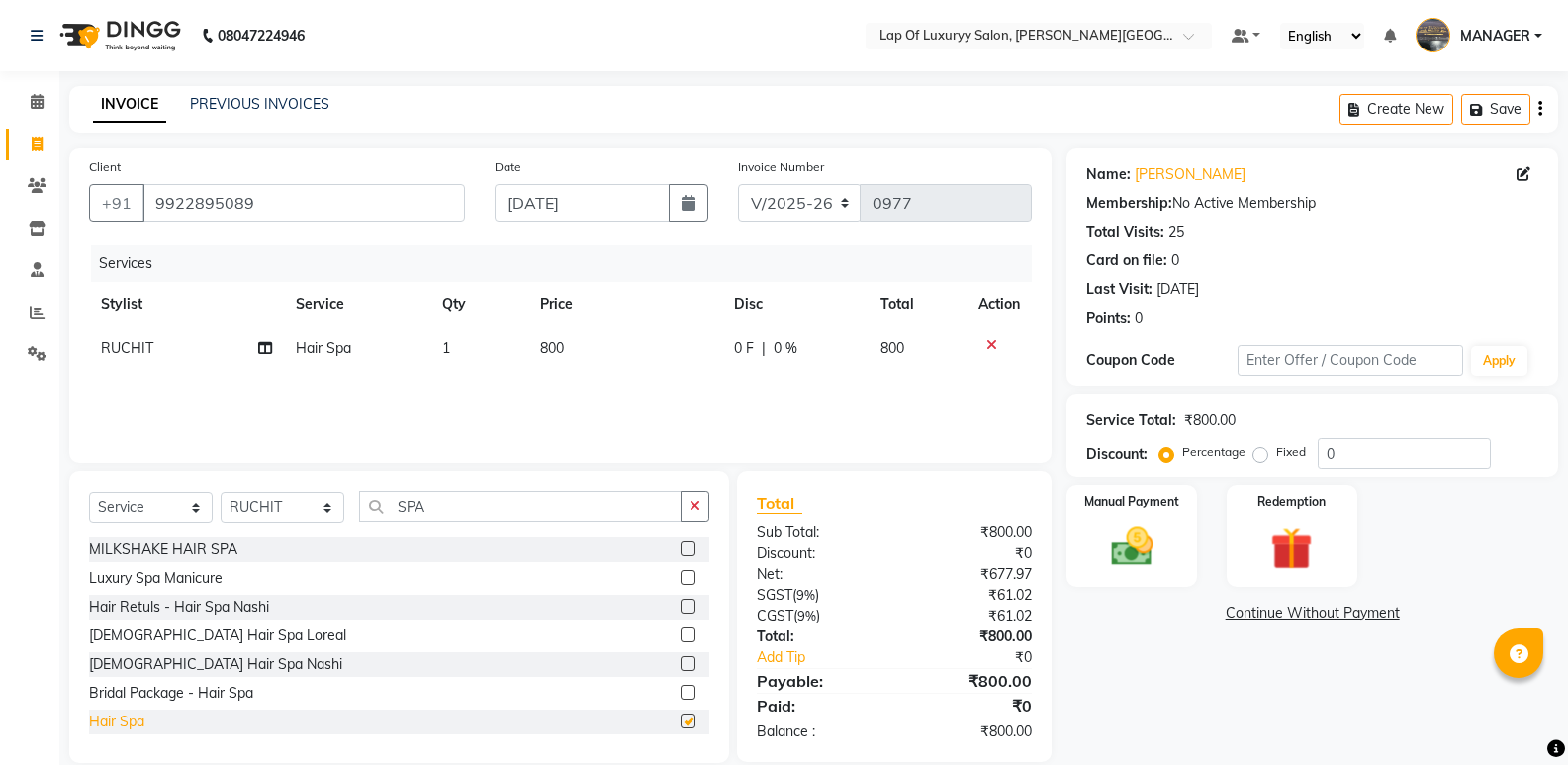
checkbox input "false"
click at [599, 340] on td "800" at bounding box center [626, 349] width 195 height 45
select select "50447"
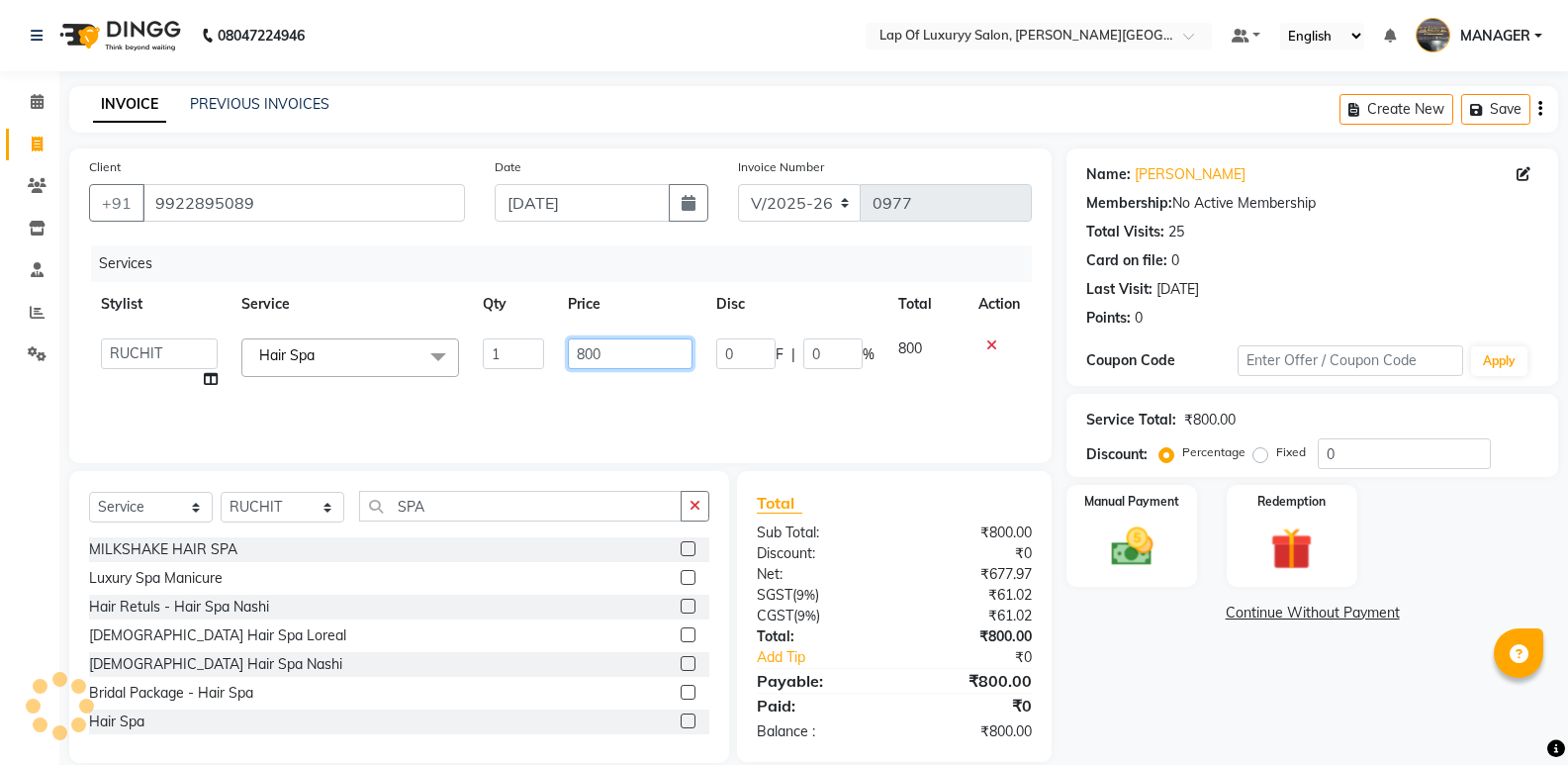
click at [618, 342] on input "800" at bounding box center [630, 354] width 124 height 31
type input "8"
type input "2300"
click at [534, 409] on div "Services Stylist Service Qty Price Disc Total Action [PERSON_NAME] [PERSON_NAME…" at bounding box center [561, 345] width 943 height 198
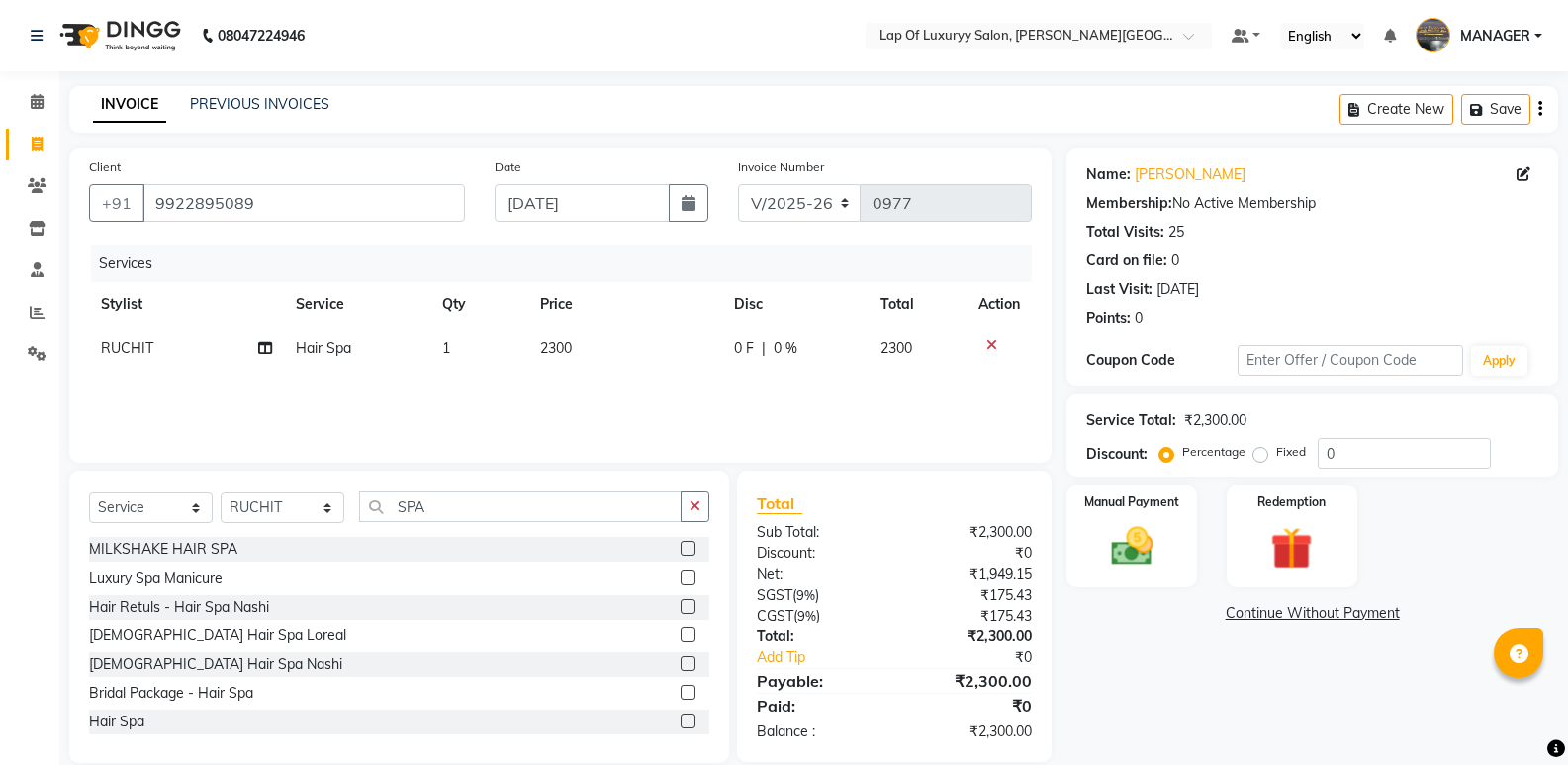
click at [263, 489] on div "Select Service Product Membership Package Voucher Prepaid Gift Card Select Styl…" at bounding box center [399, 617] width 660 height 292
click at [277, 513] on select "Select Stylist [PERSON_NAME] [PERSON_NAME] MANAGER [PERSON_NAME] [PERSON_NAME] …" at bounding box center [283, 507] width 124 height 31
select select "21284"
click at [221, 492] on select "Select Stylist [PERSON_NAME] [PERSON_NAME] MANAGER [PERSON_NAME] [PERSON_NAME] …" at bounding box center [283, 507] width 124 height 31
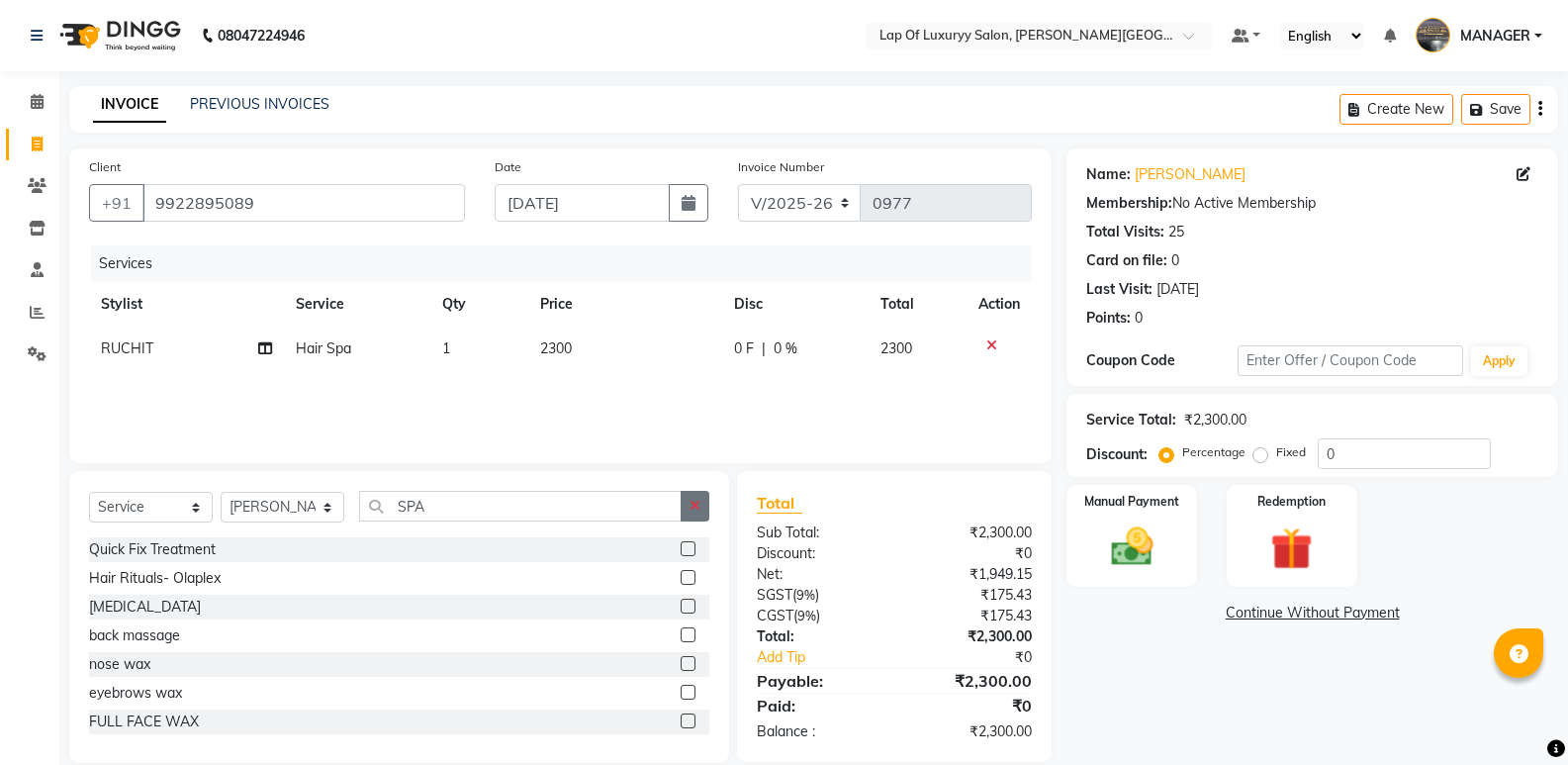
click at [689, 504] on button "button" at bounding box center [695, 506] width 29 height 31
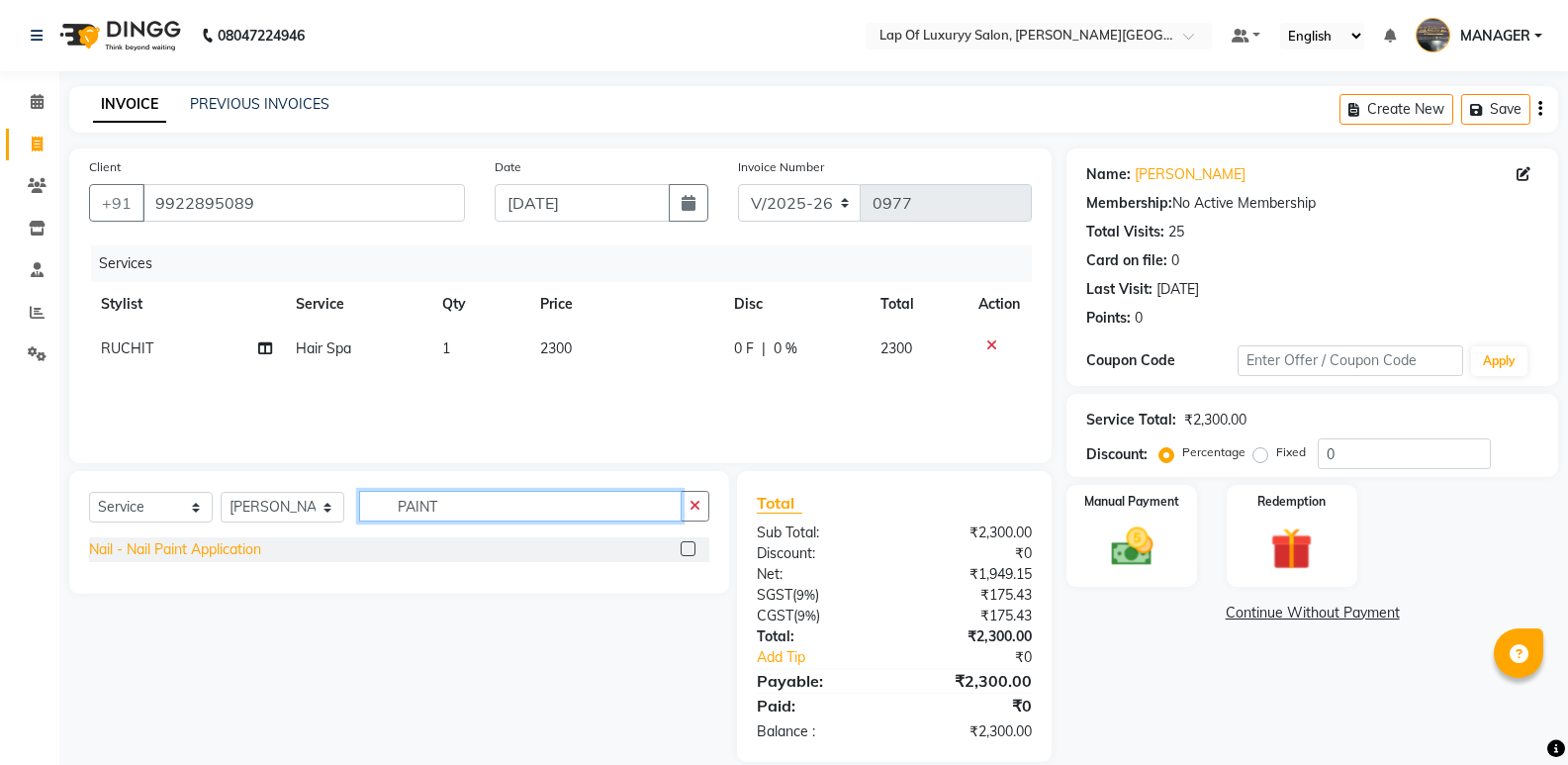
type input "PAINT"
click at [242, 544] on div "Nail - Nail Paint Application" at bounding box center [175, 550] width 172 height 21
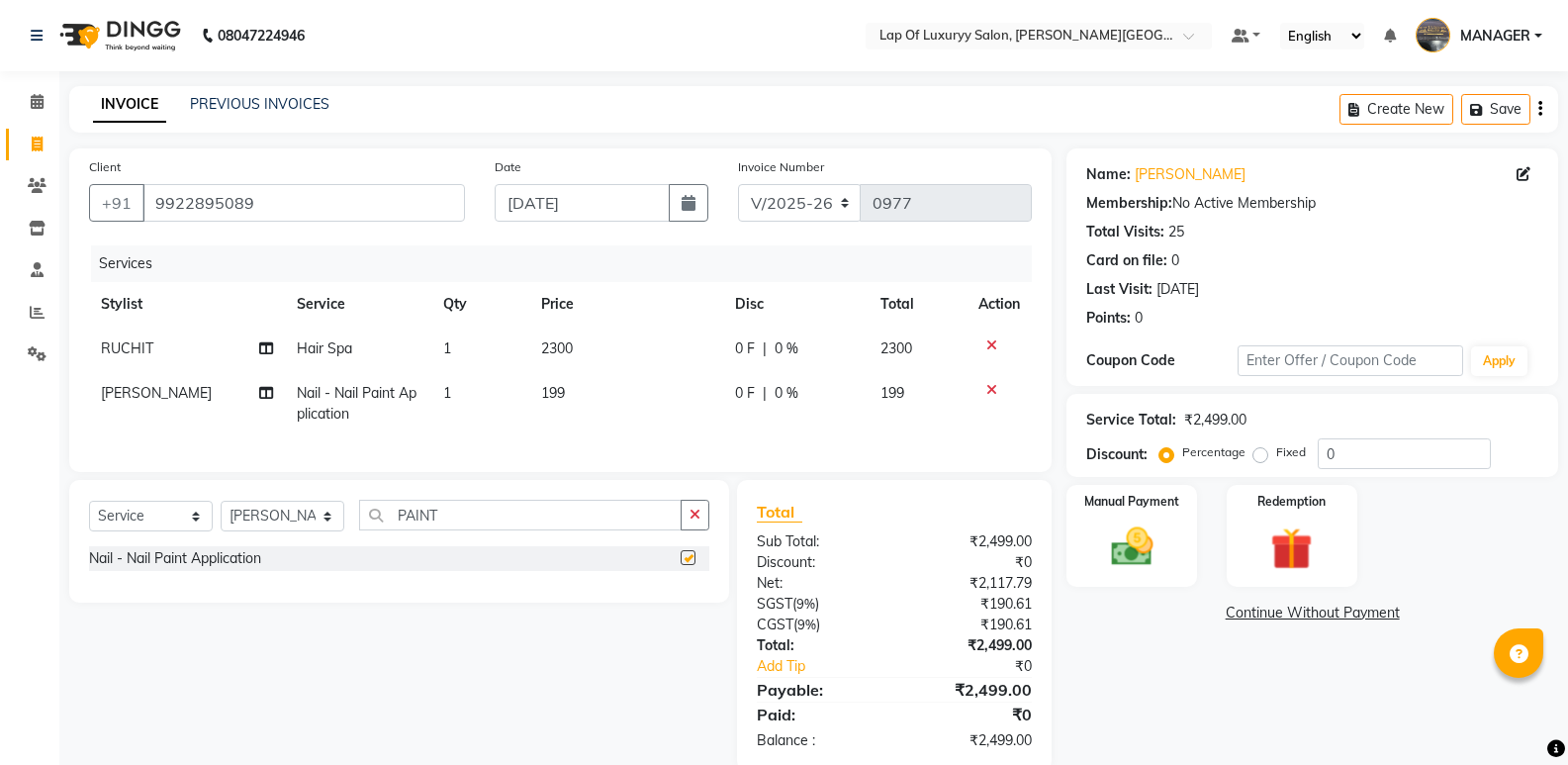
checkbox input "false"
click at [636, 399] on td "199" at bounding box center [627, 403] width 194 height 65
select select "21284"
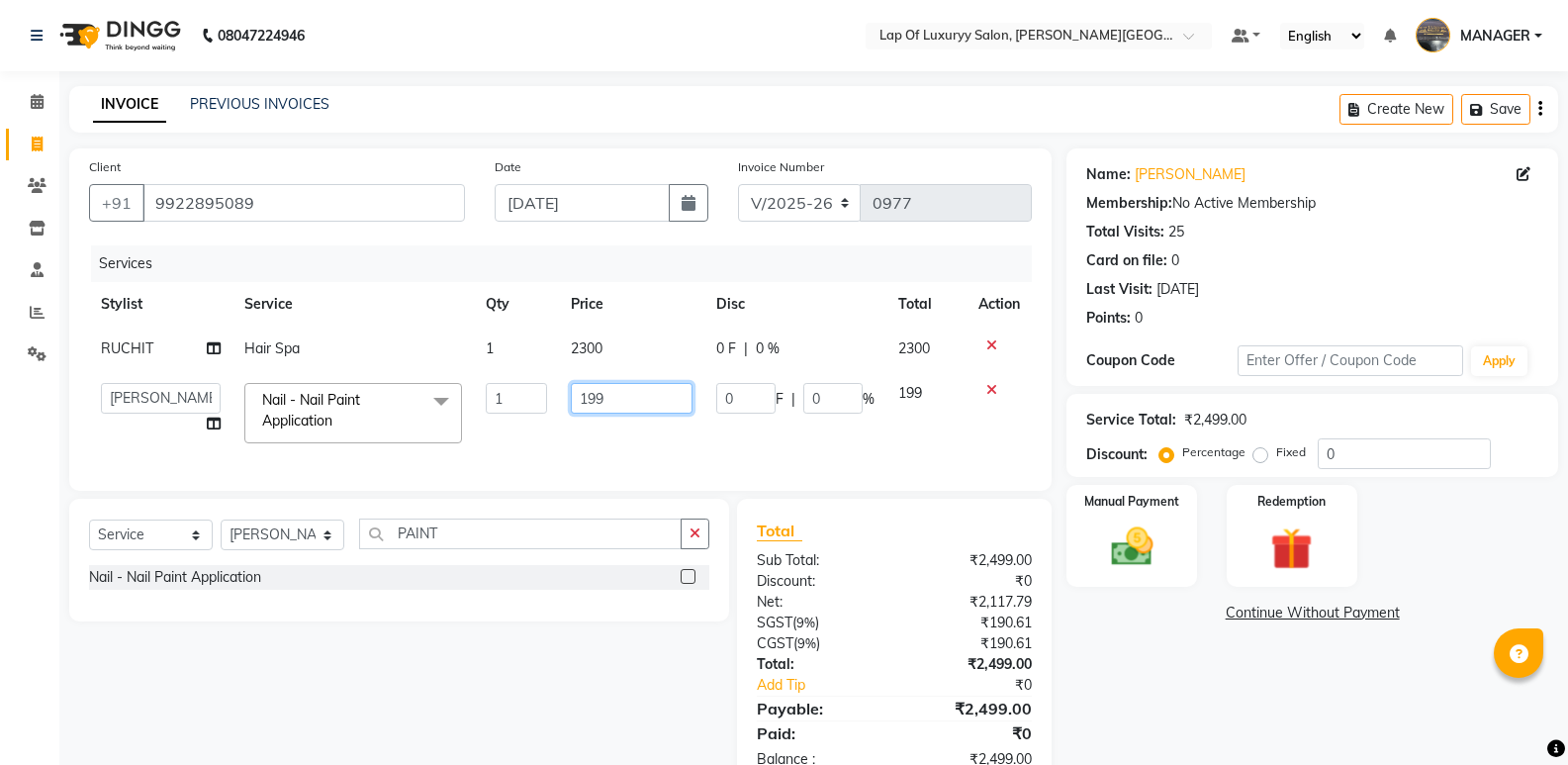
click at [636, 398] on input "199" at bounding box center [632, 398] width 123 height 31
type input "1"
type input "200"
click at [1169, 671] on div "Name: [PERSON_NAME] Membership: No Active Membership Total Visits: 25 Card on f…" at bounding box center [1319, 470] width 507 height 642
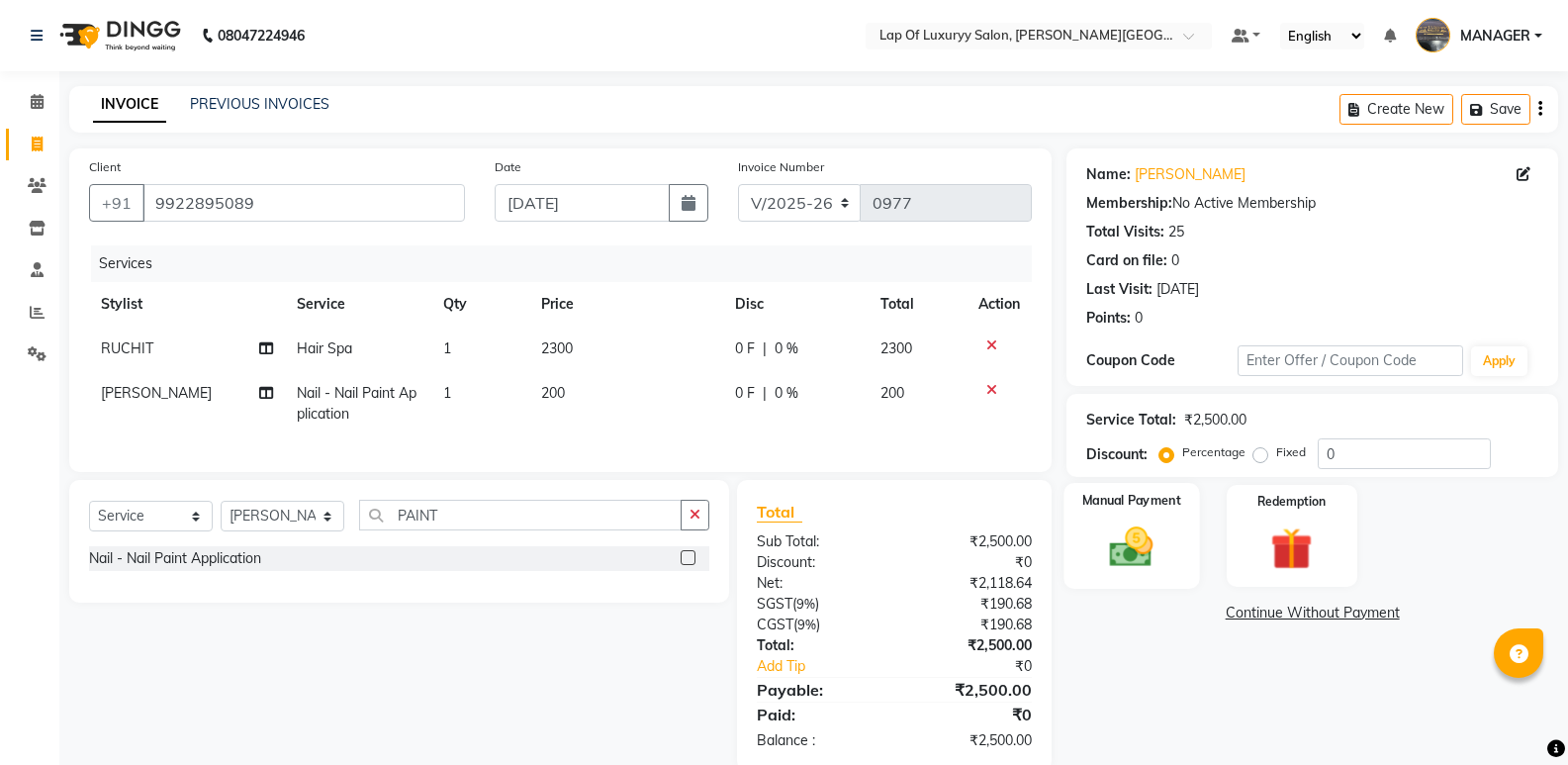
click at [1139, 545] on img at bounding box center [1131, 547] width 70 height 50
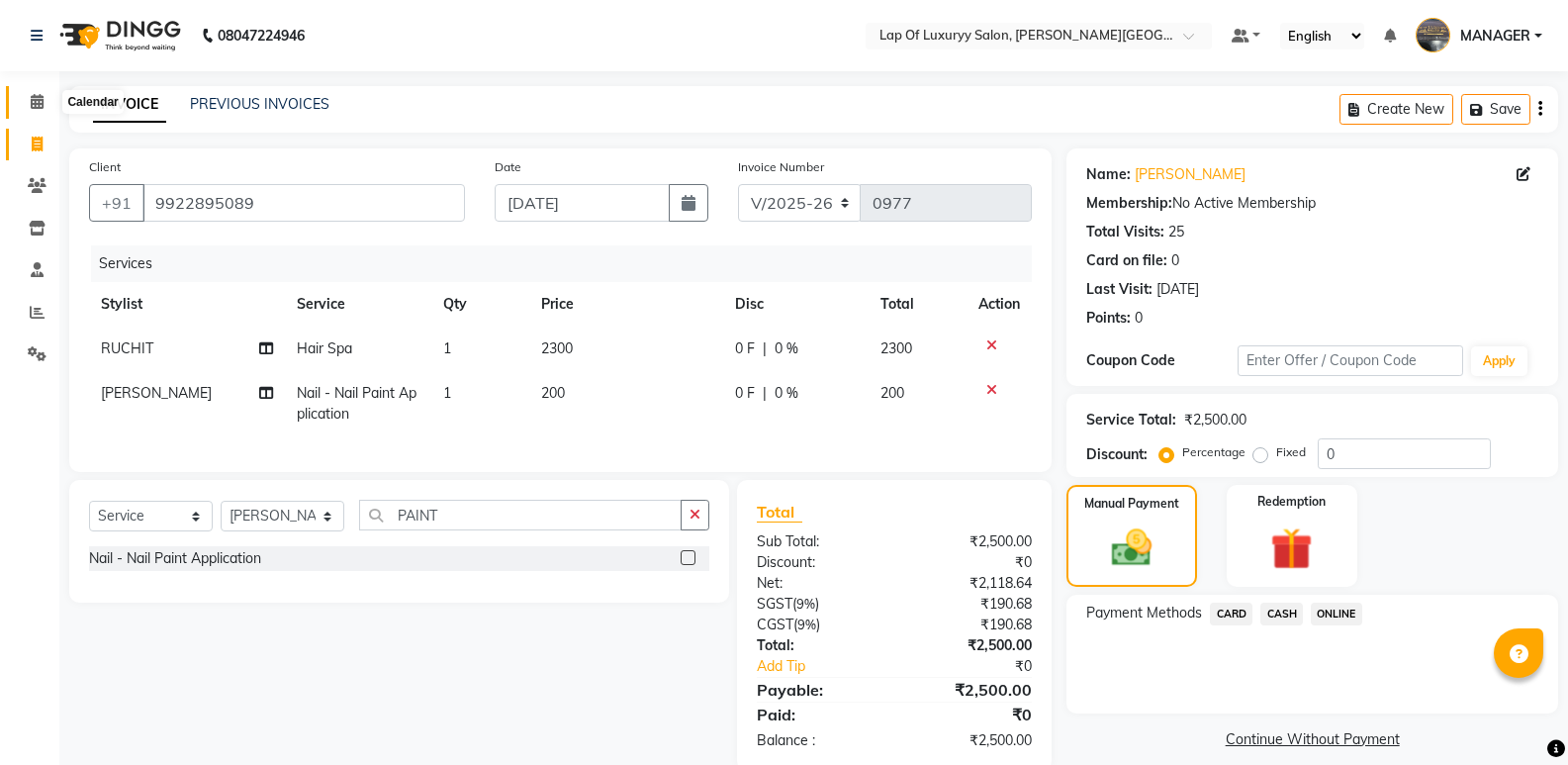
click at [29, 97] on span at bounding box center [37, 102] width 35 height 23
